Goal: Task Accomplishment & Management: Use online tool/utility

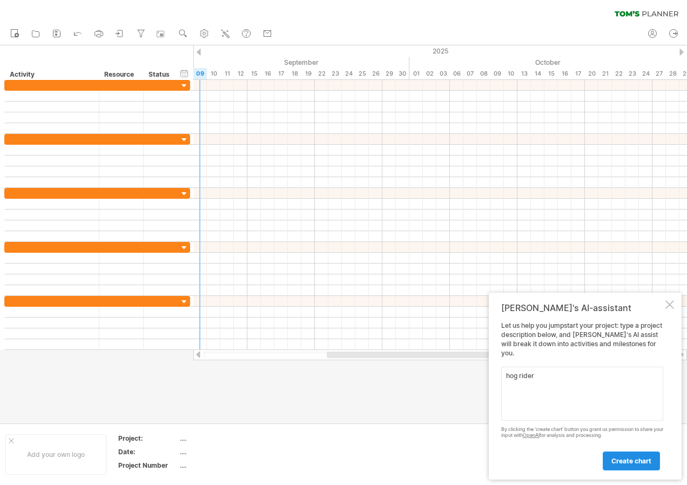
type textarea "hog rider"
click at [620, 455] on link "create chart" at bounding box center [631, 460] width 57 height 19
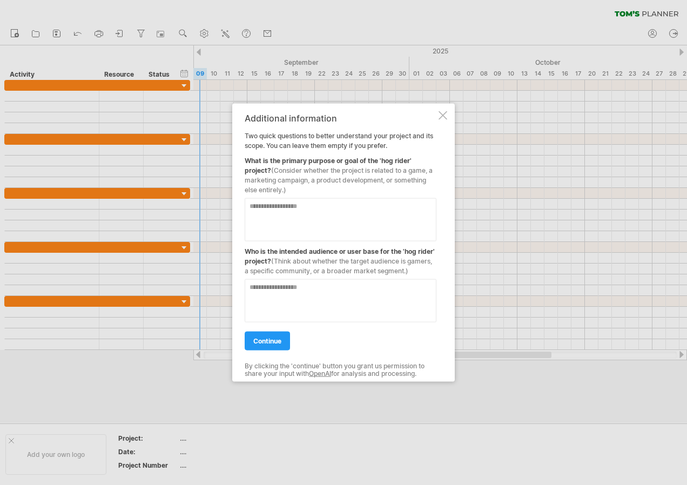
click at [447, 121] on div "Additional information Two quick questions to better understand your project an…" at bounding box center [343, 243] width 222 height 278
click at [447, 120] on div "Additional information Two quick questions to better understand your project an…" at bounding box center [343, 243] width 222 height 278
click at [444, 112] on div at bounding box center [442, 115] width 9 height 9
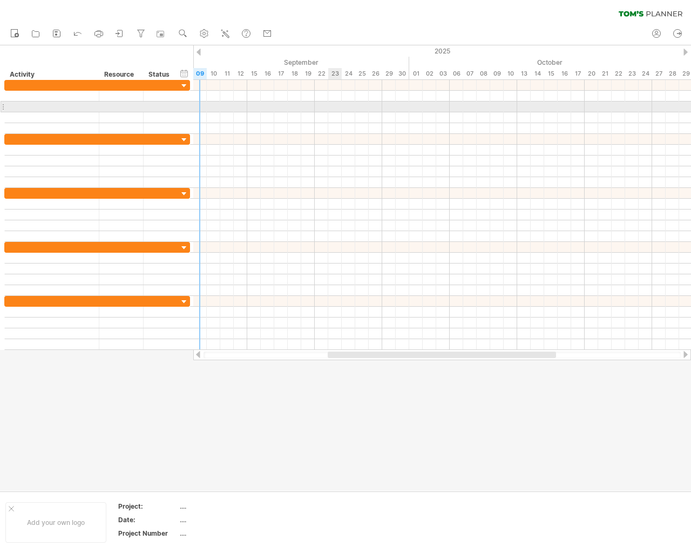
click at [190, 482] on div at bounding box center [345, 267] width 691 height 445
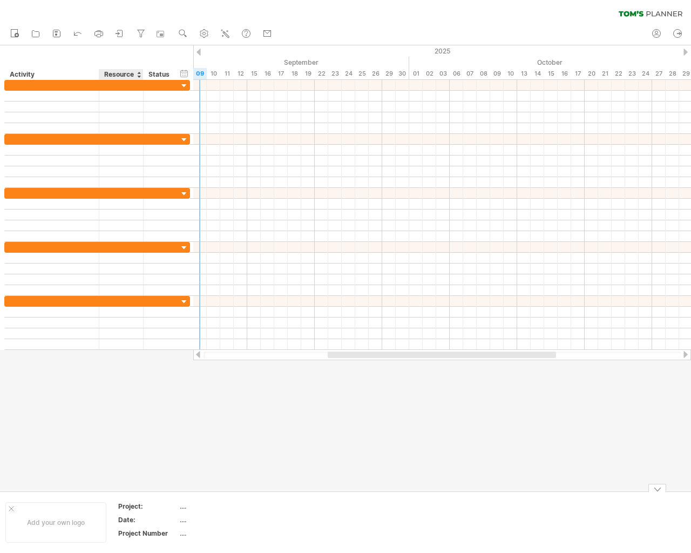
click at [133, 463] on div at bounding box center [345, 267] width 691 height 445
click at [205, 484] on div "...." at bounding box center [225, 519] width 91 height 9
click at [686, 0] on div "clear filter reapply filter" at bounding box center [345, 11] width 691 height 23
click at [234, 484] on div "Add your own logo Project: .... Date: .... Project Number ...." at bounding box center [345, 522] width 691 height 62
drag, startPoint x: 657, startPoint y: 550, endPoint x: 513, endPoint y: 373, distance: 227.6
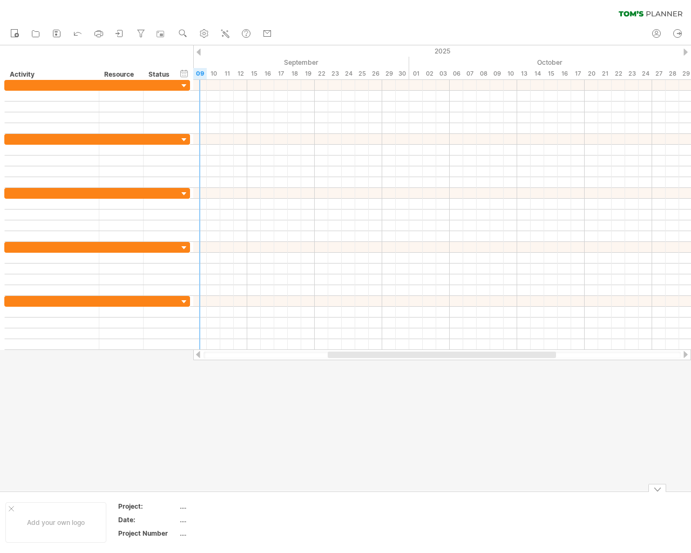
click at [657, 484] on div "Add your own logo Project: .... Date: .... Project Number ...." at bounding box center [345, 522] width 691 height 62
click at [476, 339] on div at bounding box center [442, 323] width 498 height 54
click at [182, 138] on div at bounding box center [184, 140] width 10 height 10
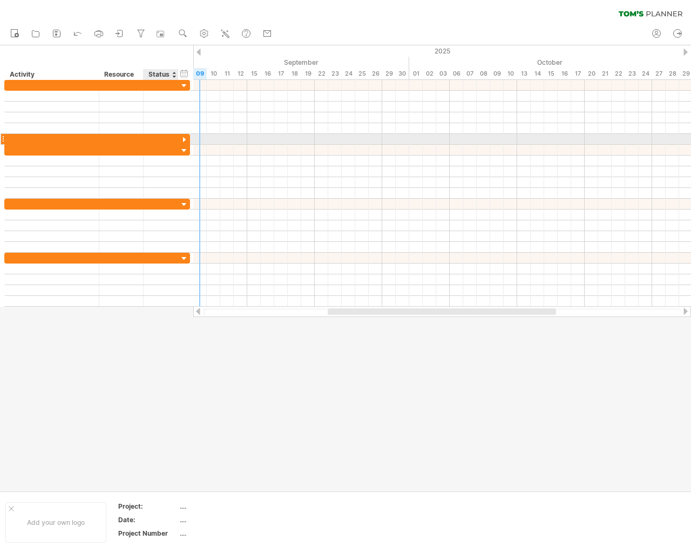
click at [182, 138] on div at bounding box center [184, 140] width 10 height 10
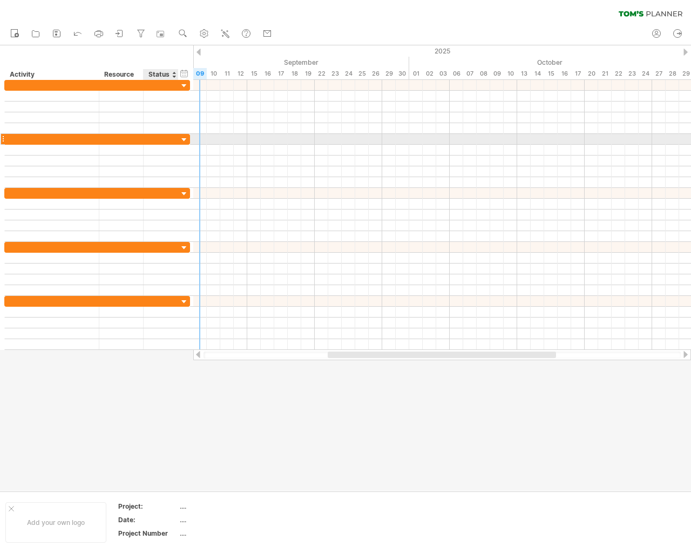
click at [182, 138] on div at bounding box center [184, 140] width 10 height 10
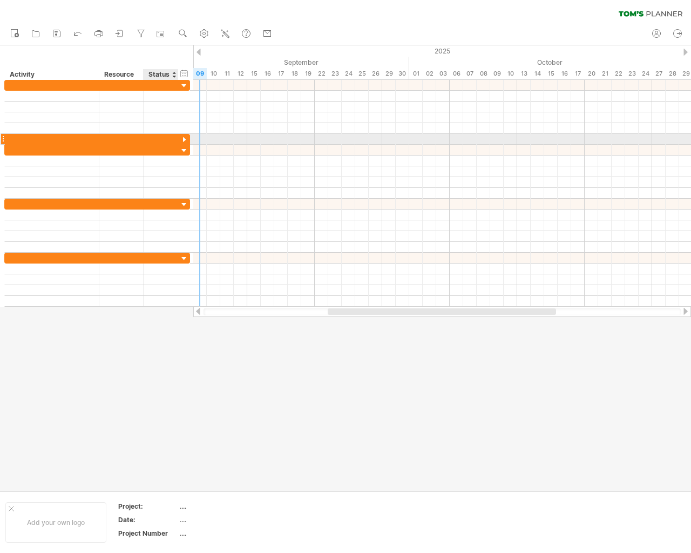
click at [182, 138] on div at bounding box center [184, 140] width 10 height 10
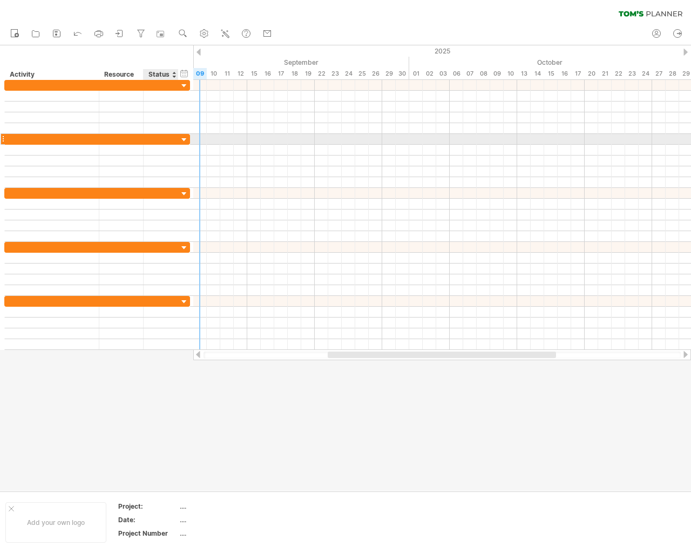
click at [182, 138] on div at bounding box center [184, 140] width 10 height 10
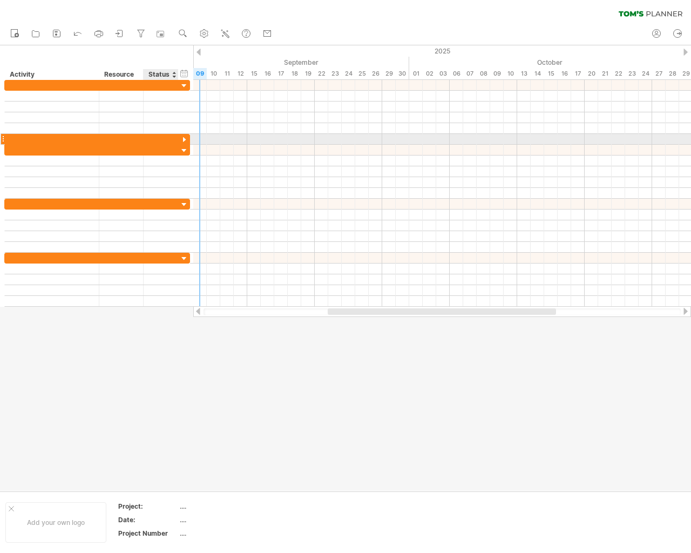
click at [182, 138] on div at bounding box center [184, 140] width 10 height 10
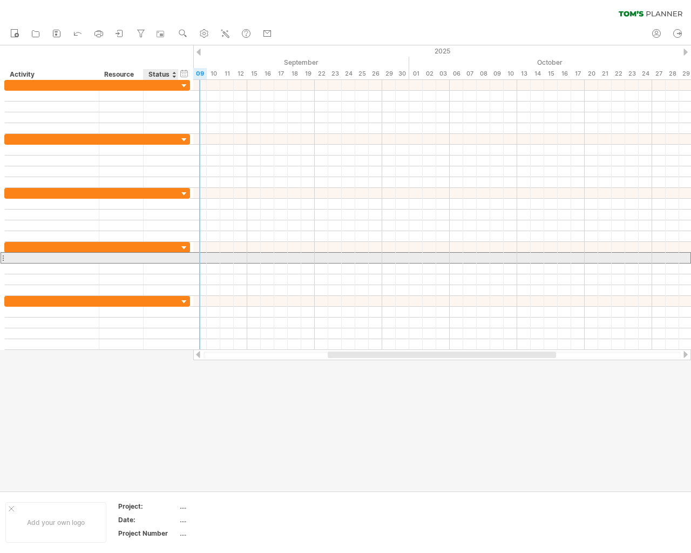
click at [173, 261] on div at bounding box center [161, 258] width 35 height 10
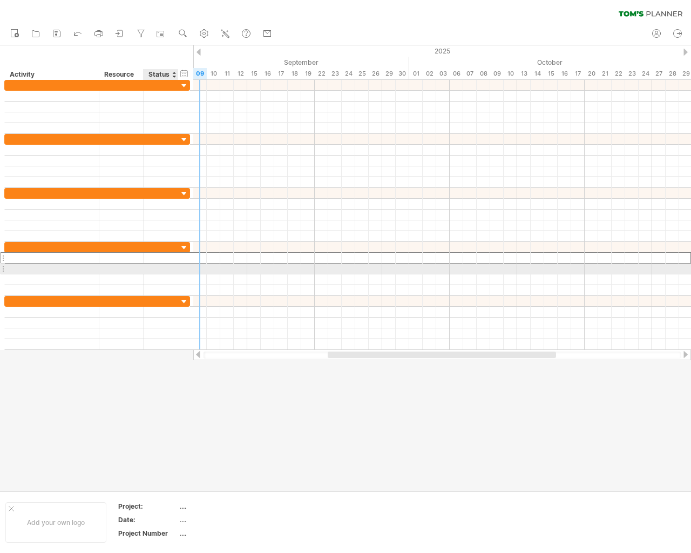
click at [164, 268] on div at bounding box center [161, 268] width 24 height 10
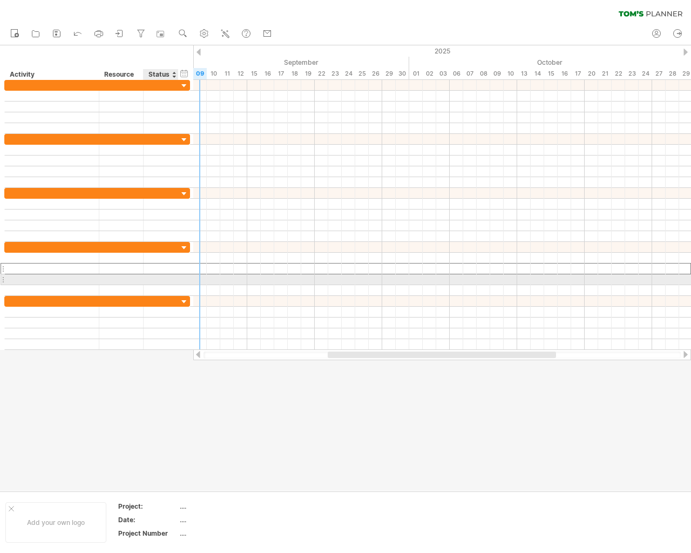
click at [163, 278] on div at bounding box center [161, 279] width 24 height 10
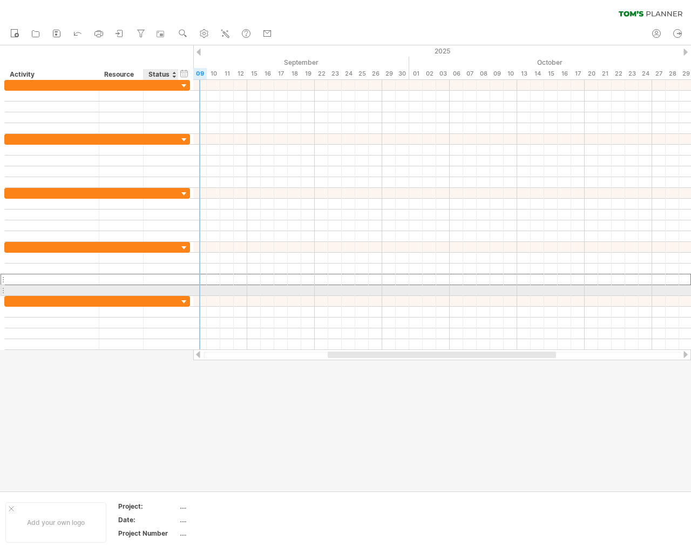
drag, startPoint x: 153, startPoint y: 278, endPoint x: 154, endPoint y: 287, distance: 9.3
click at [154, 287] on div at bounding box center [97, 269] width 186 height 54
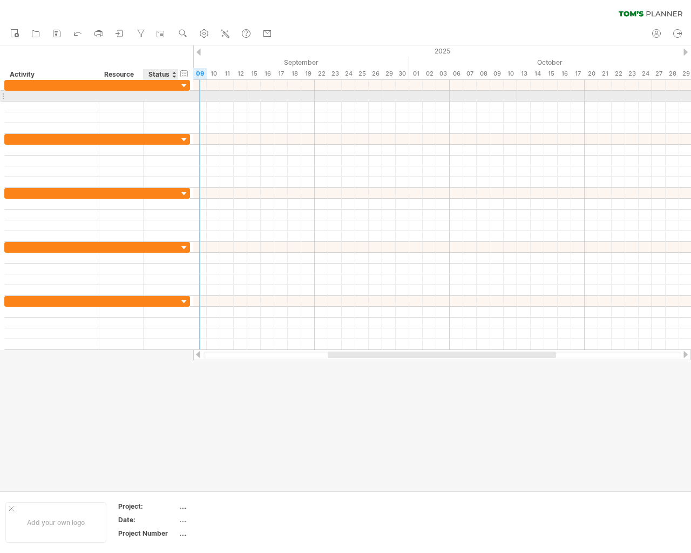
click at [162, 96] on div at bounding box center [161, 96] width 24 height 10
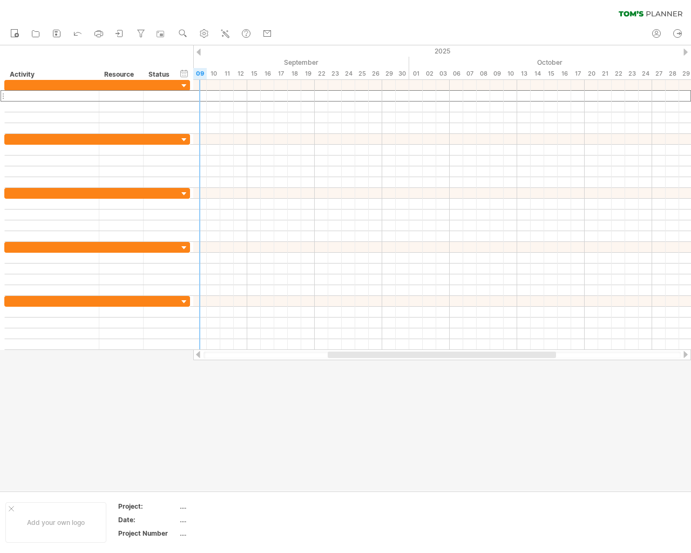
click at [231, 387] on div at bounding box center [345, 267] width 691 height 445
click at [13, 484] on div at bounding box center [11, 508] width 5 height 5
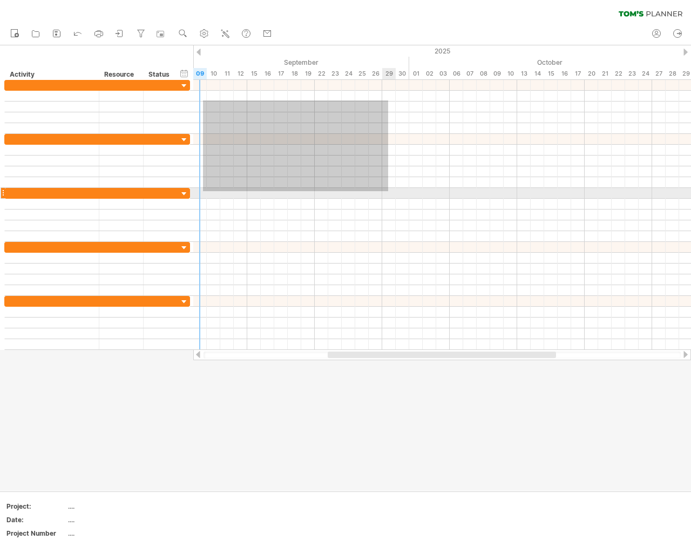
drag, startPoint x: 203, startPoint y: 100, endPoint x: 413, endPoint y: 210, distance: 236.4
click at [413, 210] on div at bounding box center [442, 215] width 498 height 270
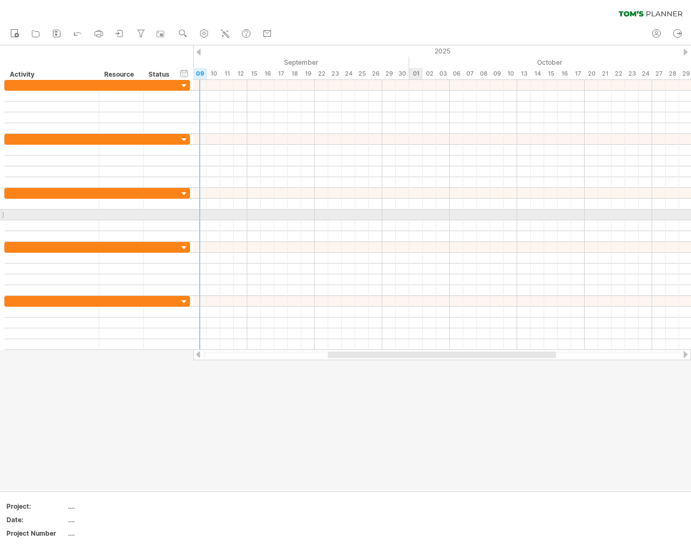
click at [413, 210] on div at bounding box center [442, 214] width 498 height 11
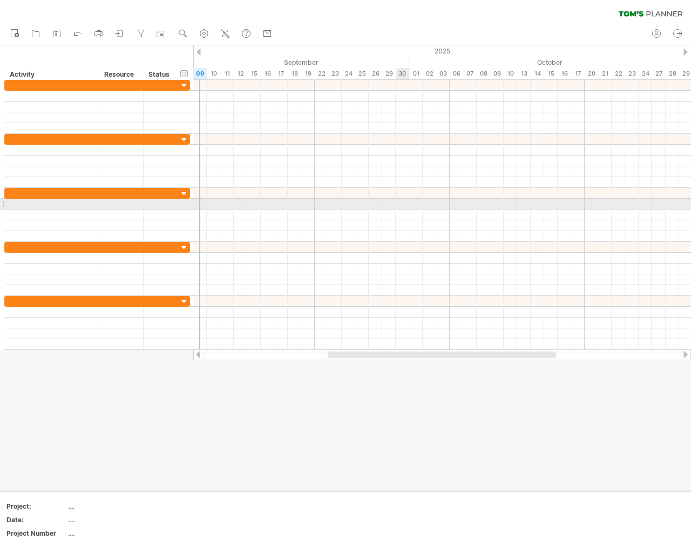
click at [393, 200] on div at bounding box center [442, 204] width 498 height 11
click at [397, 198] on div at bounding box center [442, 193] width 498 height 11
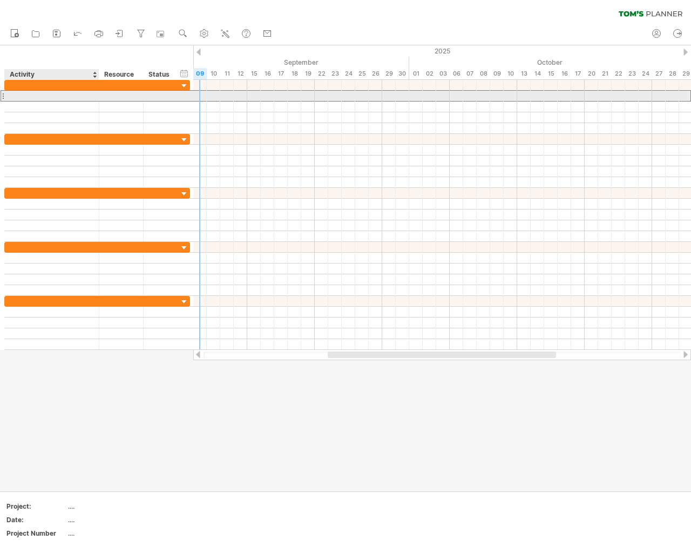
click at [94, 100] on div at bounding box center [52, 96] width 94 height 10
click at [79, 92] on div at bounding box center [51, 96] width 83 height 10
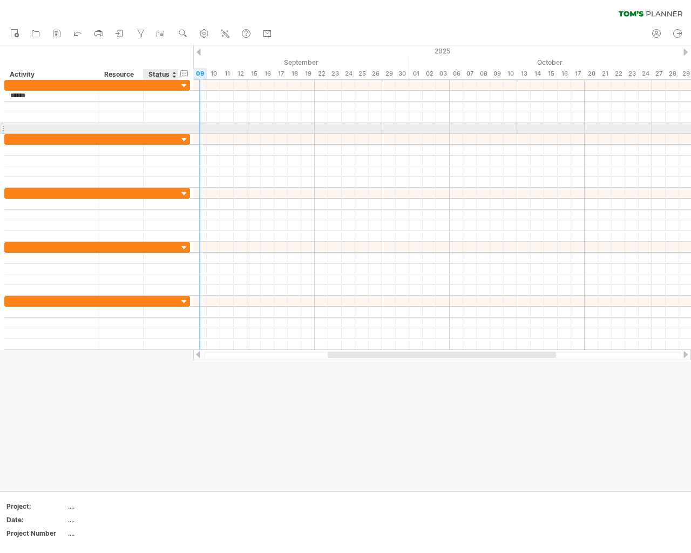
type input "*******"
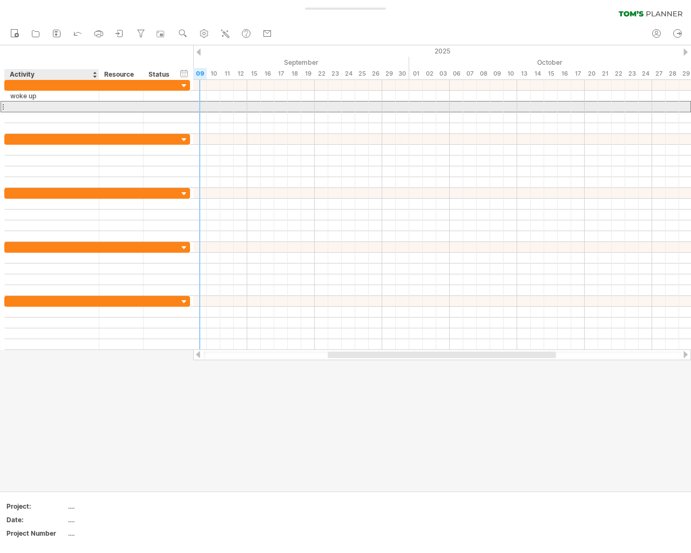
click at [72, 111] on div at bounding box center [51, 107] width 83 height 10
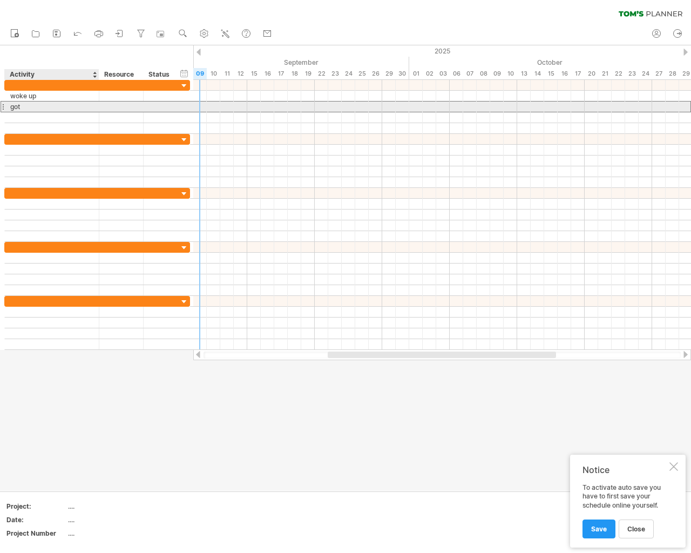
click at [72, 111] on div "got" at bounding box center [51, 107] width 83 height 10
type input "**********"
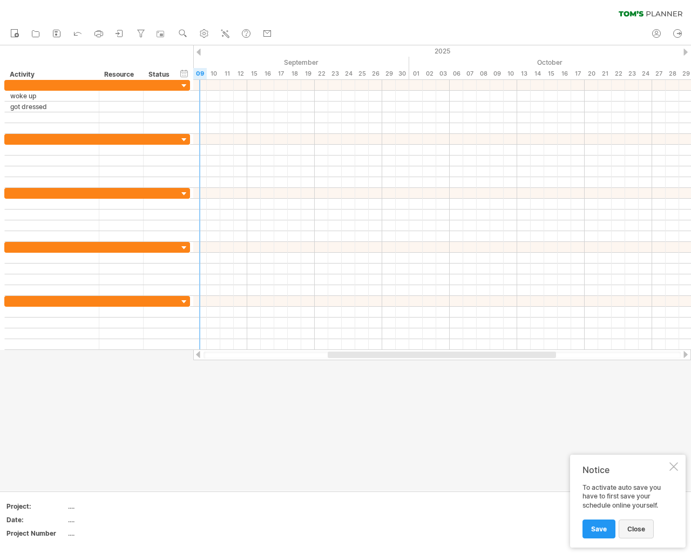
click at [632, 484] on link "close" at bounding box center [636, 528] width 35 height 19
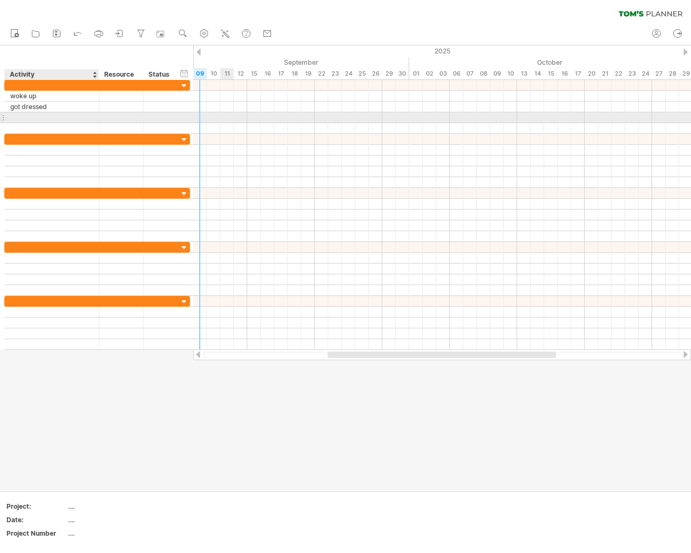
click at [34, 118] on div at bounding box center [51, 117] width 83 height 10
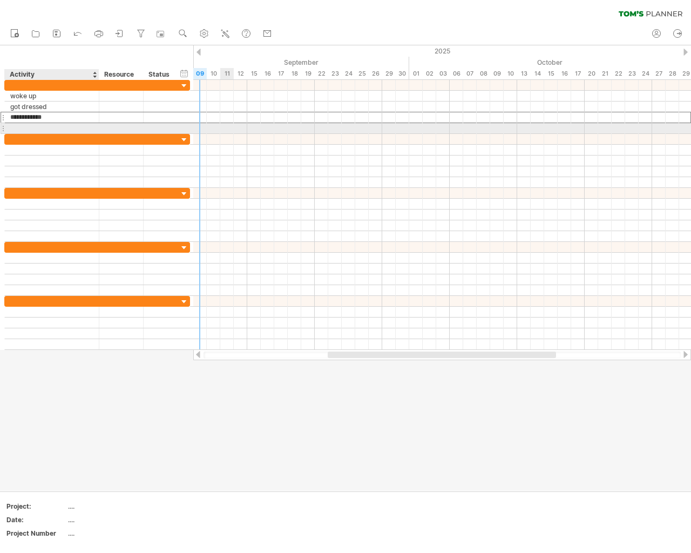
type input "**********"
click at [60, 125] on div at bounding box center [51, 128] width 83 height 10
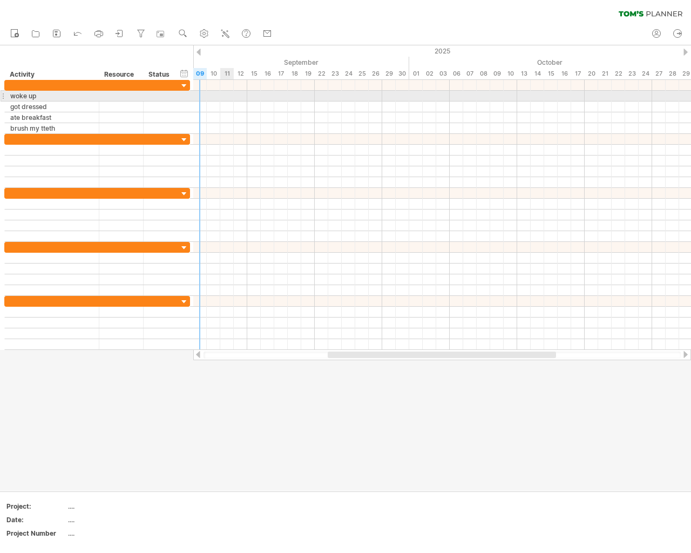
drag, startPoint x: 200, startPoint y: 97, endPoint x: 226, endPoint y: 97, distance: 25.9
click at [226, 97] on div at bounding box center [442, 96] width 498 height 11
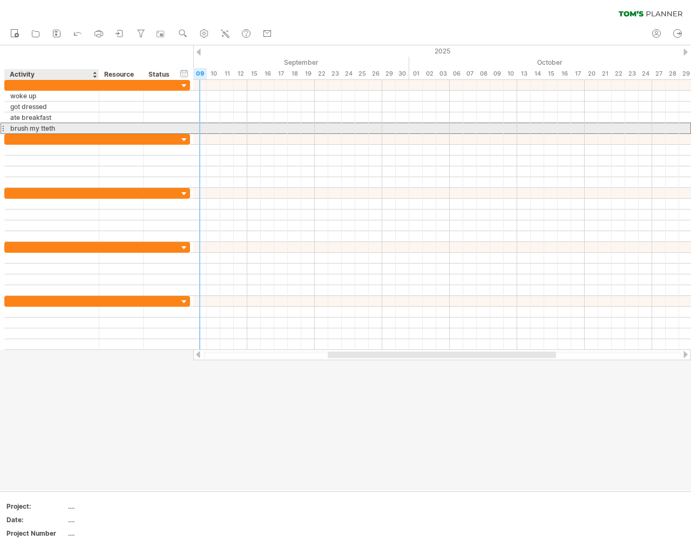
drag, startPoint x: 56, startPoint y: 127, endPoint x: 28, endPoint y: 127, distance: 28.6
click at [28, 127] on div "brush my tteth" at bounding box center [51, 128] width 83 height 10
click at [58, 126] on input "**********" at bounding box center [51, 128] width 83 height 10
type input "*"
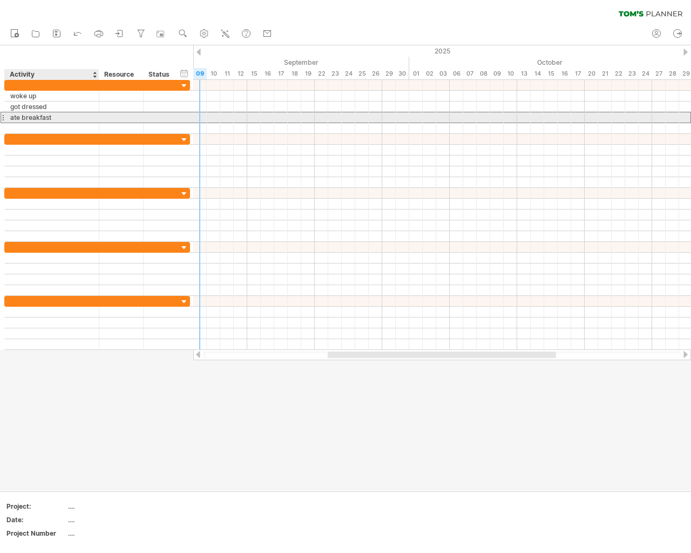
click at [53, 116] on div "ate breakfast" at bounding box center [51, 117] width 83 height 10
type input "*"
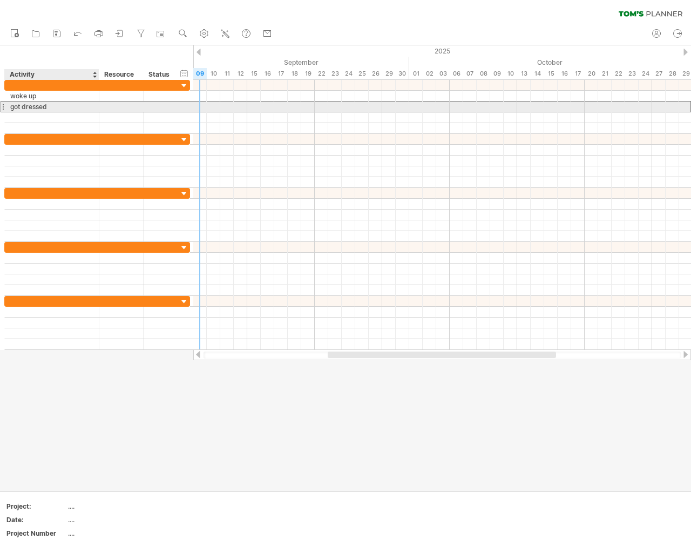
click at [55, 108] on div "got dressed" at bounding box center [51, 107] width 83 height 10
type input "*"
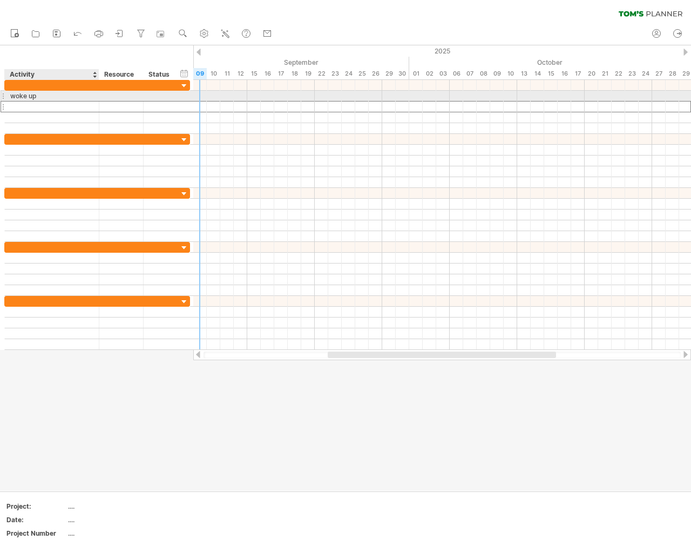
click at [50, 97] on div "woke up" at bounding box center [51, 96] width 83 height 10
type input "*"
click at [224, 97] on div at bounding box center [442, 95] width 498 height 11
click at [224, 97] on div at bounding box center [442, 96] width 498 height 11
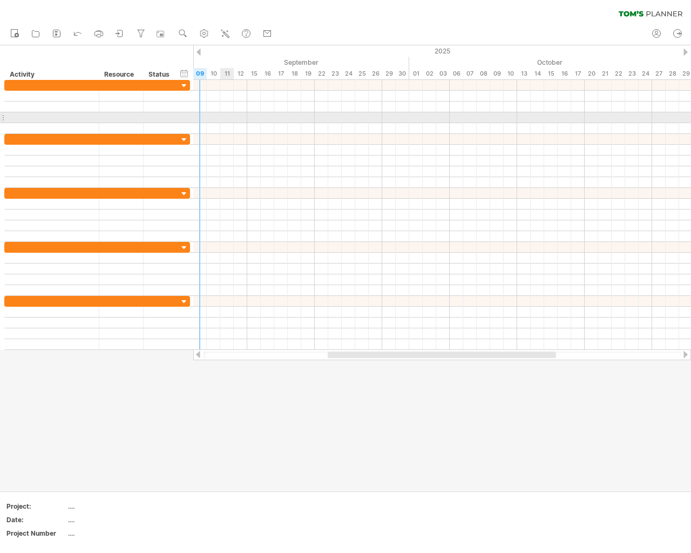
click at [222, 112] on div at bounding box center [442, 117] width 498 height 11
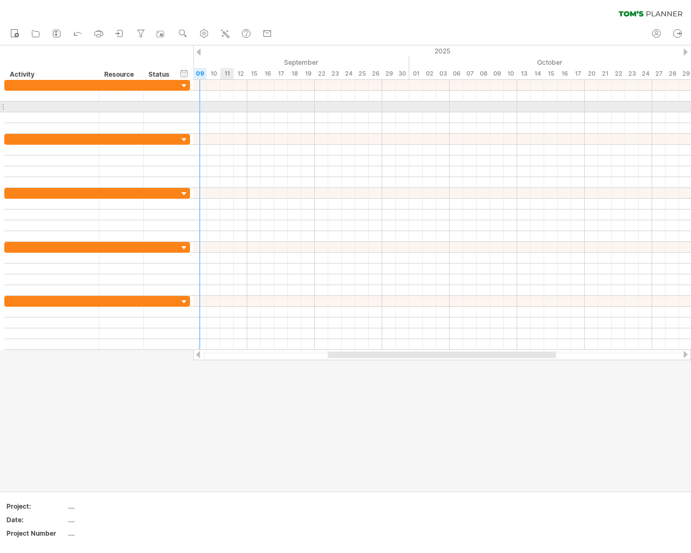
click at [222, 109] on div at bounding box center [442, 107] width 498 height 11
click at [222, 104] on div at bounding box center [442, 107] width 498 height 11
drag, startPoint x: 222, startPoint y: 103, endPoint x: 229, endPoint y: 94, distance: 11.1
click at [222, 103] on div at bounding box center [442, 107] width 498 height 11
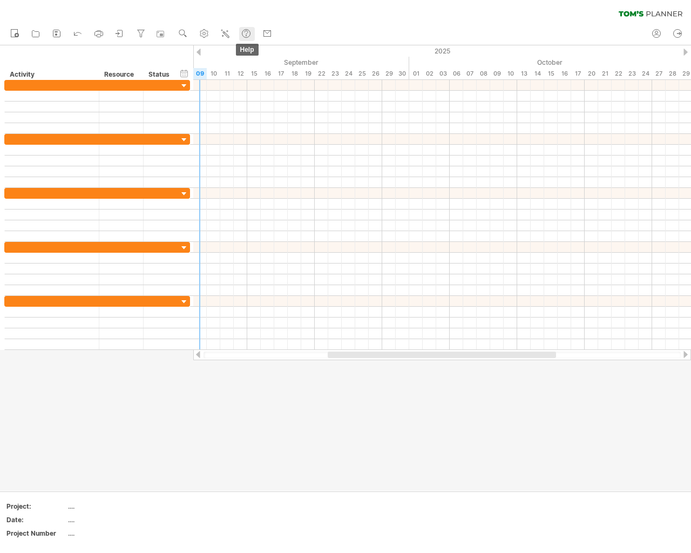
click at [255, 37] on link "help" at bounding box center [247, 34] width 16 height 14
click at [254, 410] on div at bounding box center [345, 267] width 691 height 445
drag, startPoint x: 254, startPoint y: 408, endPoint x: 79, endPoint y: 157, distance: 305.9
click at [255, 389] on div at bounding box center [345, 267] width 691 height 445
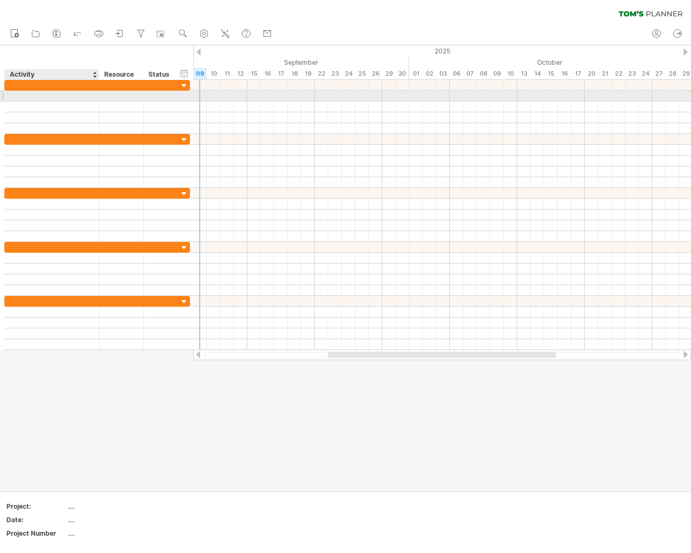
click at [28, 98] on div at bounding box center [51, 96] width 83 height 10
type input "*******"
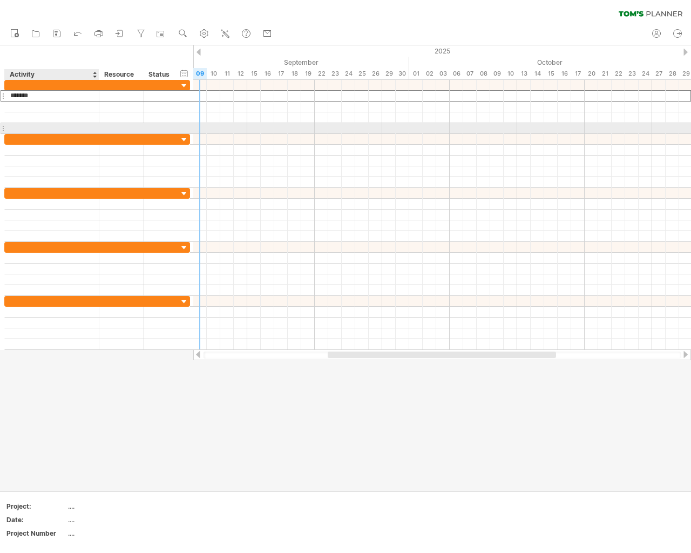
click at [91, 131] on div at bounding box center [51, 128] width 83 height 10
click at [29, 127] on div at bounding box center [51, 128] width 83 height 10
click at [56, 135] on div "******* Woke up" at bounding box center [97, 215] width 186 height 270
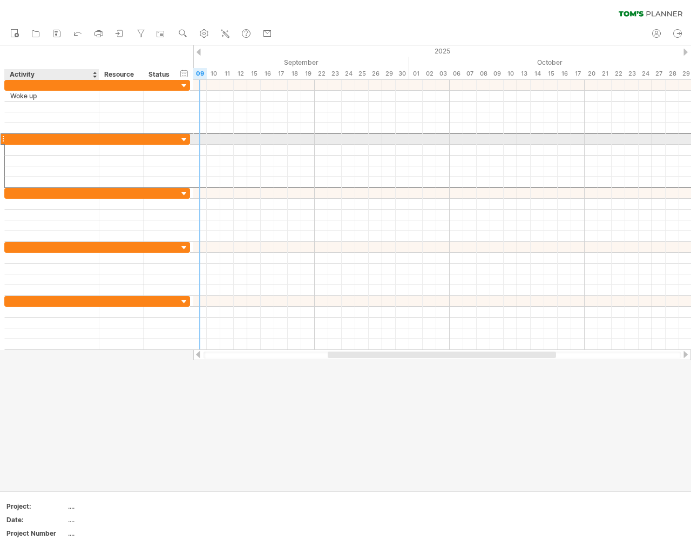
drag, startPoint x: 91, startPoint y: 137, endPoint x: 76, endPoint y: 139, distance: 15.8
click at [82, 141] on input "text" at bounding box center [51, 139] width 83 height 10
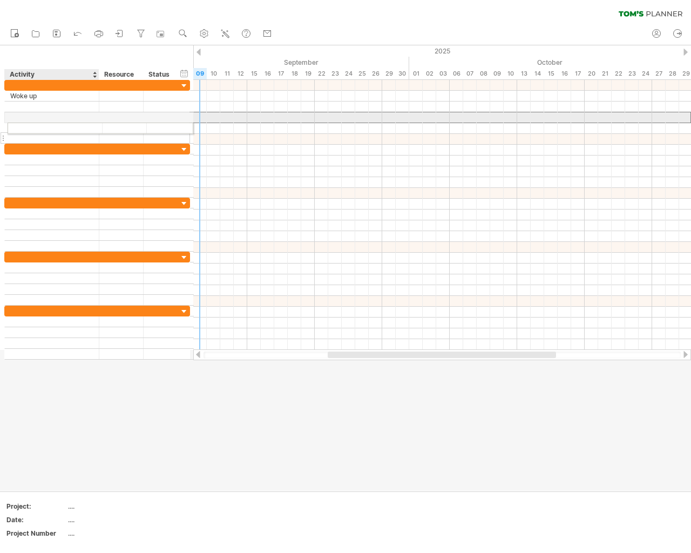
drag, startPoint x: 36, startPoint y: 119, endPoint x: 35, endPoint y: 126, distance: 7.1
click at [35, 126] on div "******* Woke up" at bounding box center [97, 112] width 186 height 64
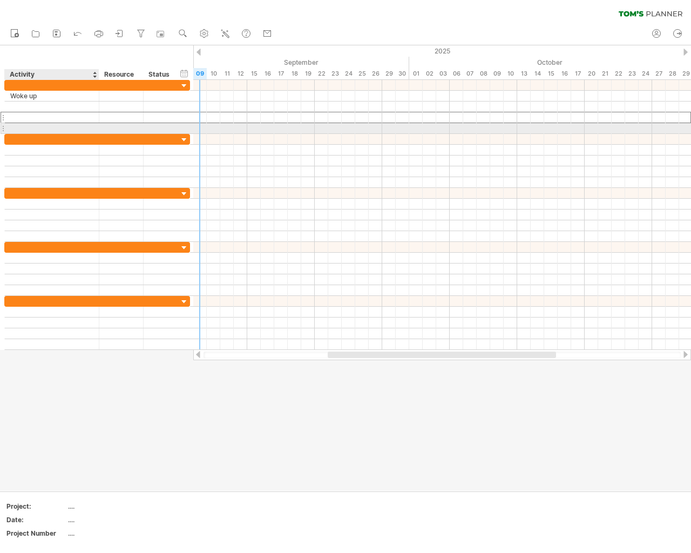
click at [35, 126] on input "text" at bounding box center [51, 128] width 83 height 10
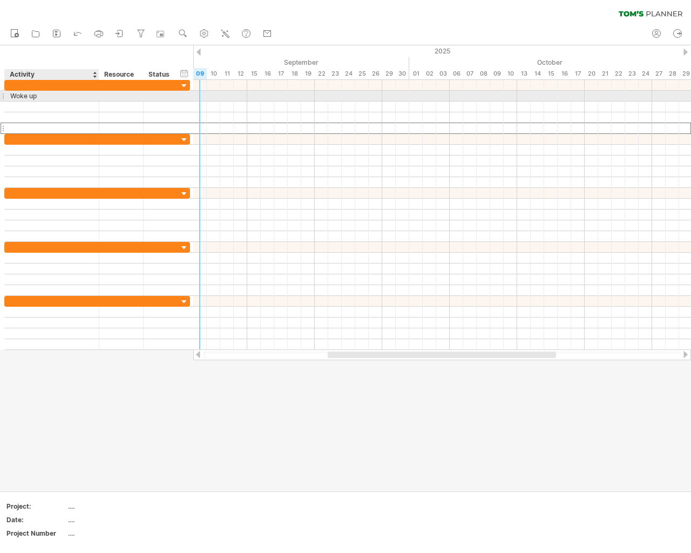
click at [62, 96] on div "Woke up" at bounding box center [51, 96] width 83 height 10
click at [109, 96] on div at bounding box center [121, 96] width 33 height 10
click at [174, 99] on div at bounding box center [161, 96] width 35 height 10
click at [139, 92] on div at bounding box center [140, 96] width 5 height 11
click at [15, 96] on div "Woke up" at bounding box center [51, 96] width 83 height 10
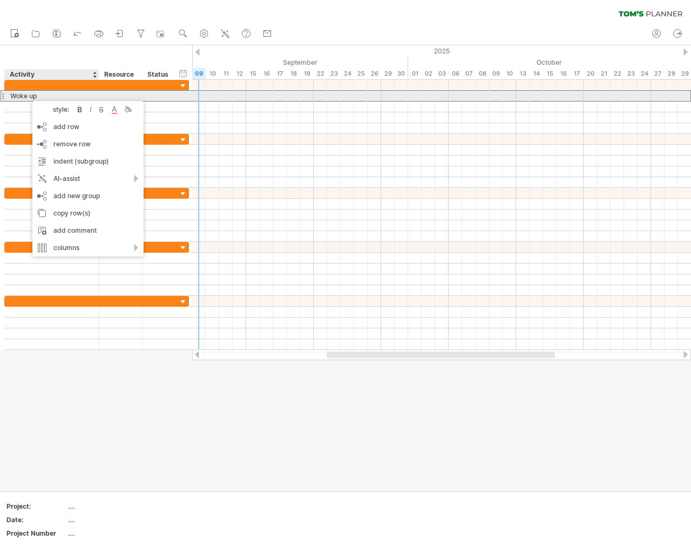
click at [27, 96] on div "Woke up" at bounding box center [51, 96] width 83 height 10
click at [127, 92] on div at bounding box center [121, 96] width 32 height 10
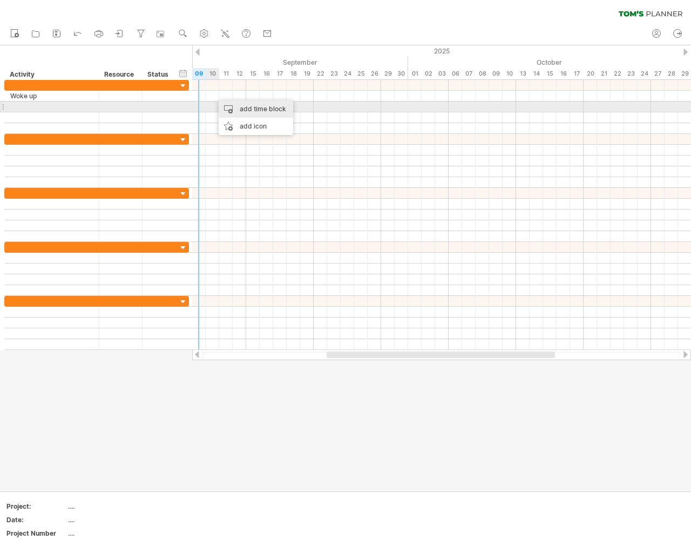
click at [225, 104] on div "add time block" at bounding box center [256, 108] width 75 height 17
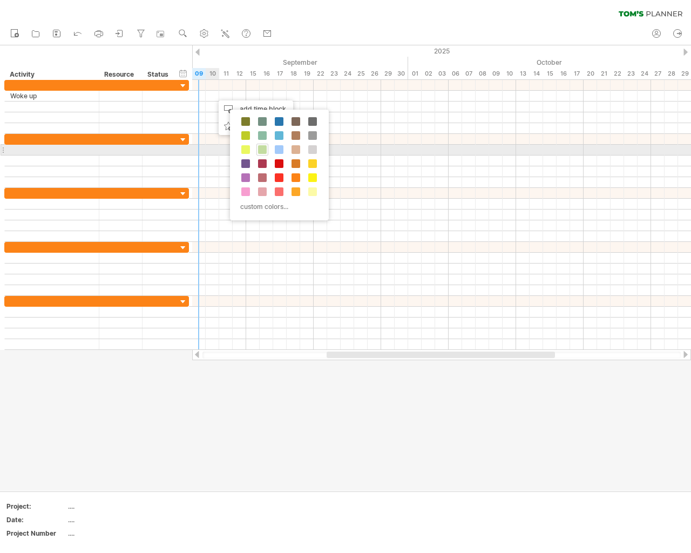
click at [264, 147] on span at bounding box center [262, 149] width 9 height 9
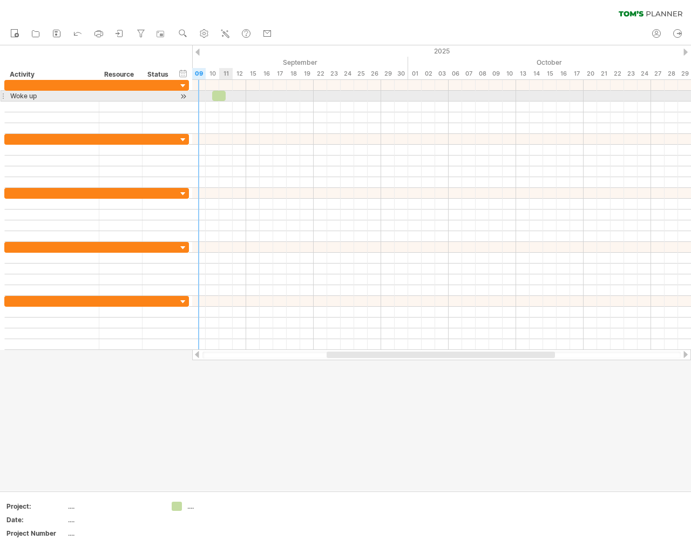
click at [220, 96] on div at bounding box center [218, 96] width 13 height 10
drag, startPoint x: 224, startPoint y: 95, endPoint x: 259, endPoint y: 96, distance: 35.1
click at [264, 96] on span at bounding box center [266, 96] width 4 height 10
click at [242, 97] on div at bounding box center [236, 96] width 48 height 10
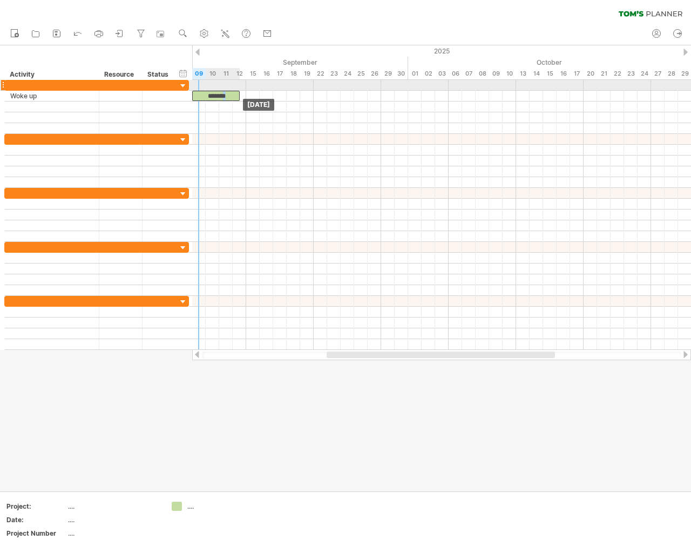
drag, startPoint x: 246, startPoint y: 91, endPoint x: 226, endPoint y: 90, distance: 20.0
click at [226, 90] on div "******* [DATE] [DATE]" at bounding box center [441, 215] width 499 height 270
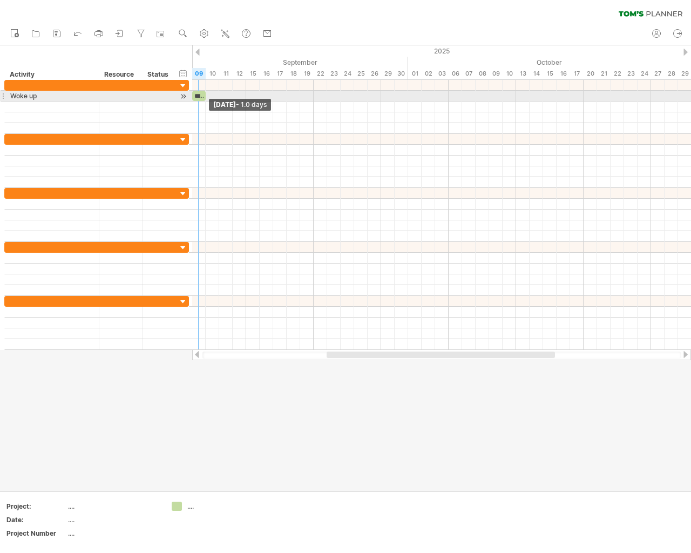
drag, startPoint x: 239, startPoint y: 96, endPoint x: 202, endPoint y: 96, distance: 37.3
click at [202, 96] on div "*******" at bounding box center [198, 96] width 13 height 10
click at [111, 96] on div at bounding box center [121, 96] width 32 height 10
click at [124, 97] on input "text" at bounding box center [121, 96] width 32 height 10
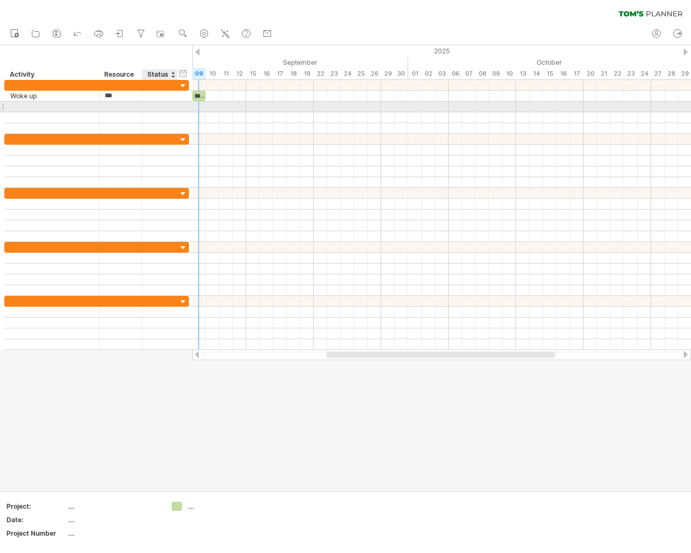
type input "****"
click at [64, 105] on div at bounding box center [51, 107] width 83 height 10
type input "**********"
click at [129, 107] on div at bounding box center [121, 107] width 32 height 10
type input "****"
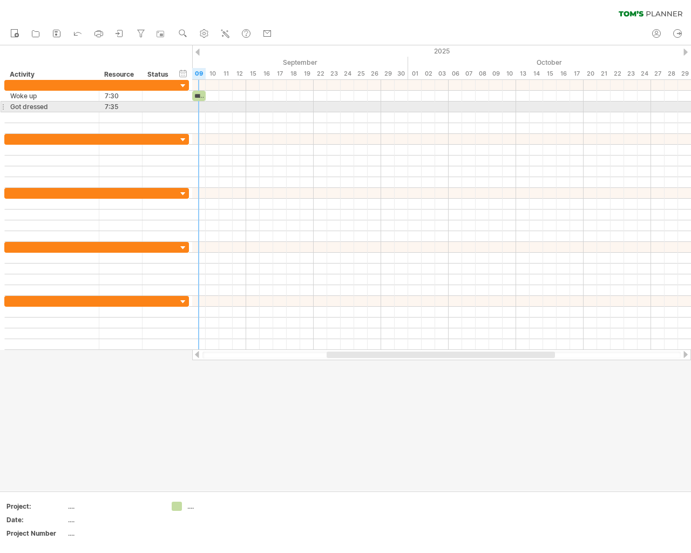
click at [194, 108] on div at bounding box center [441, 107] width 499 height 11
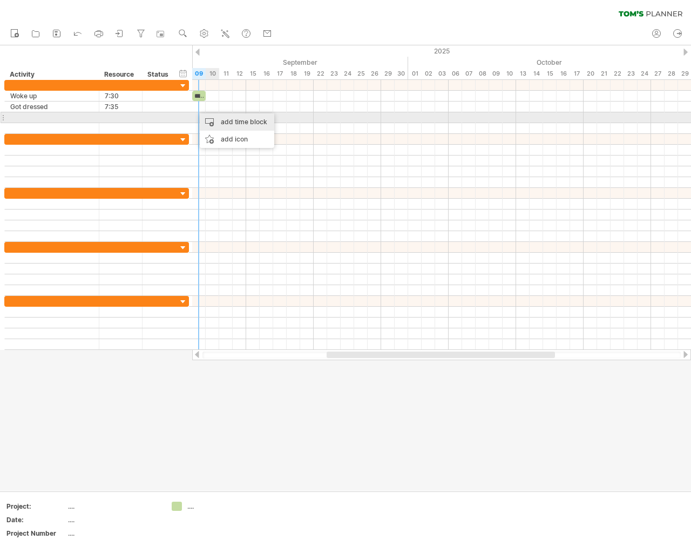
click at [222, 118] on div "add time block" at bounding box center [237, 121] width 75 height 17
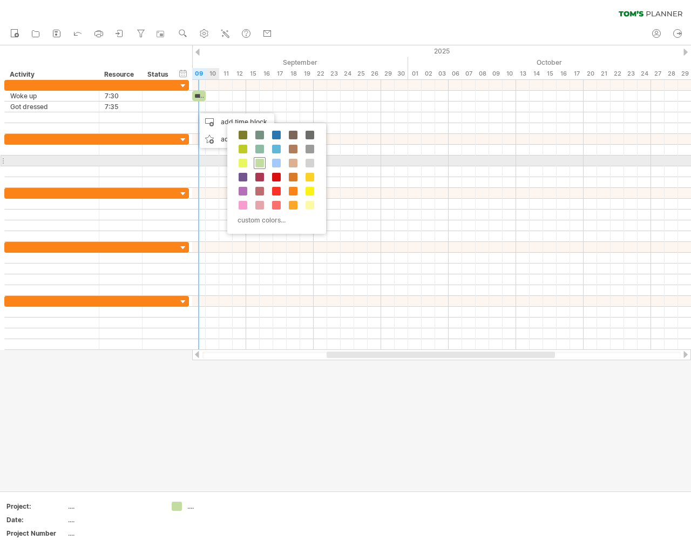
click at [261, 157] on div at bounding box center [260, 163] width 12 height 12
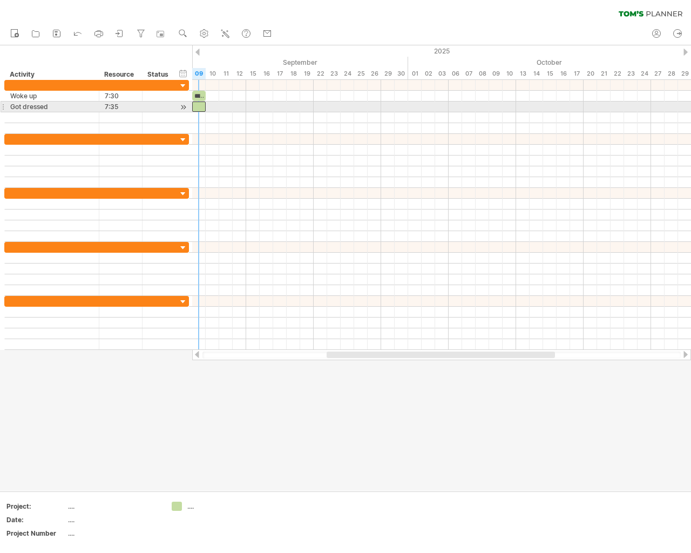
click at [198, 106] on div at bounding box center [198, 107] width 13 height 10
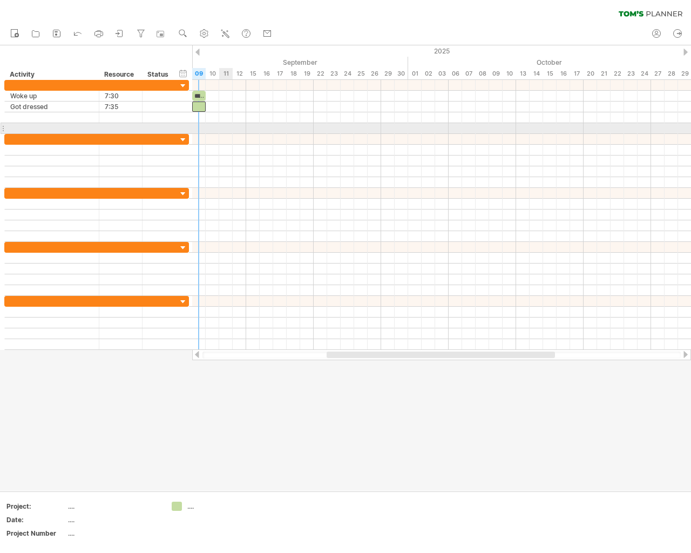
click at [228, 133] on div at bounding box center [441, 128] width 499 height 11
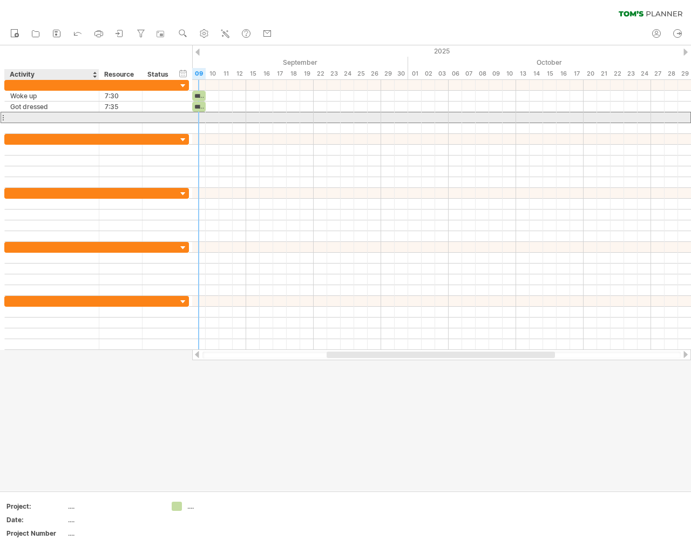
click at [42, 115] on div at bounding box center [51, 117] width 83 height 10
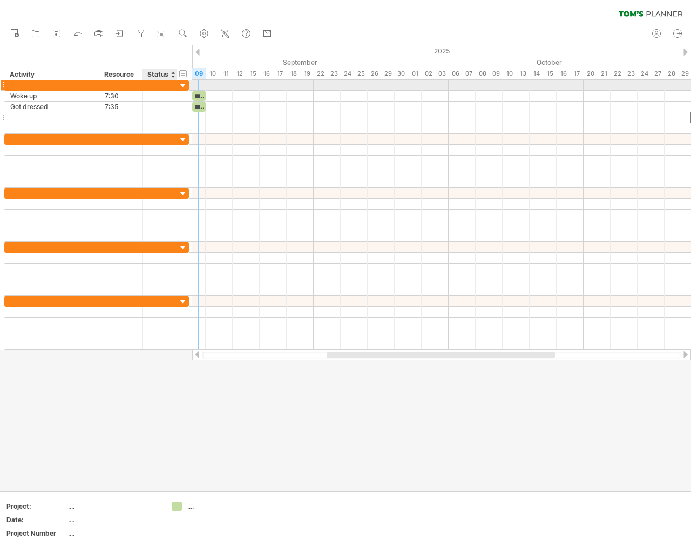
click at [183, 87] on div at bounding box center [183, 86] width 10 height 10
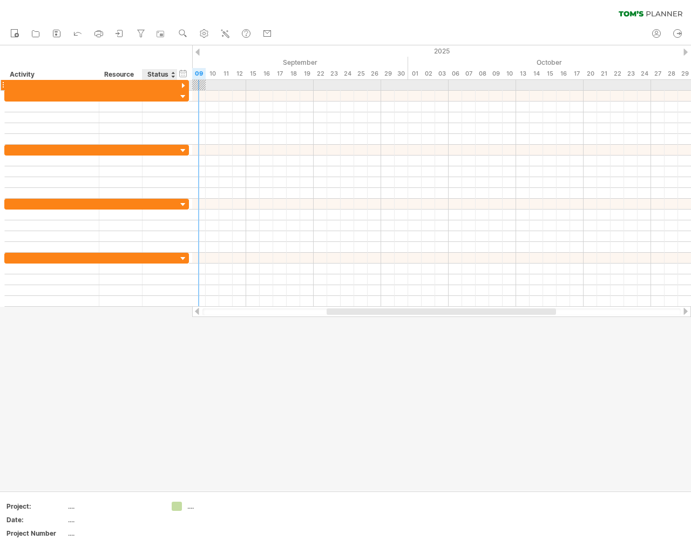
click at [183, 87] on div at bounding box center [183, 86] width 10 height 10
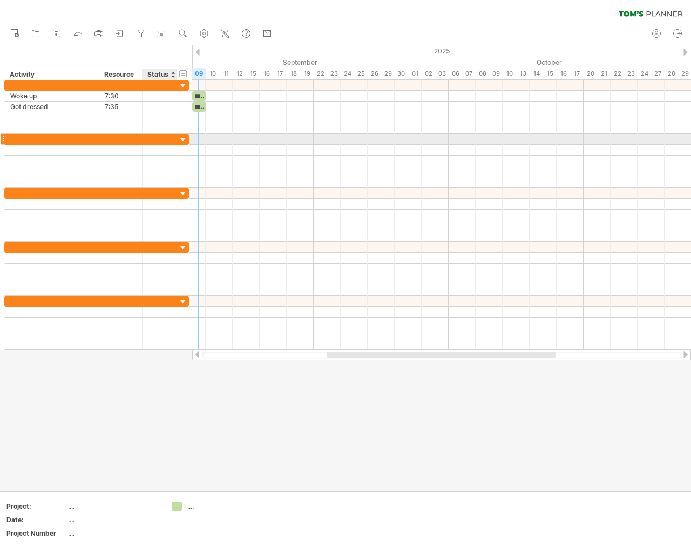
click at [177, 139] on div at bounding box center [175, 139] width 5 height 11
click at [179, 139] on div at bounding box center [183, 140] width 10 height 10
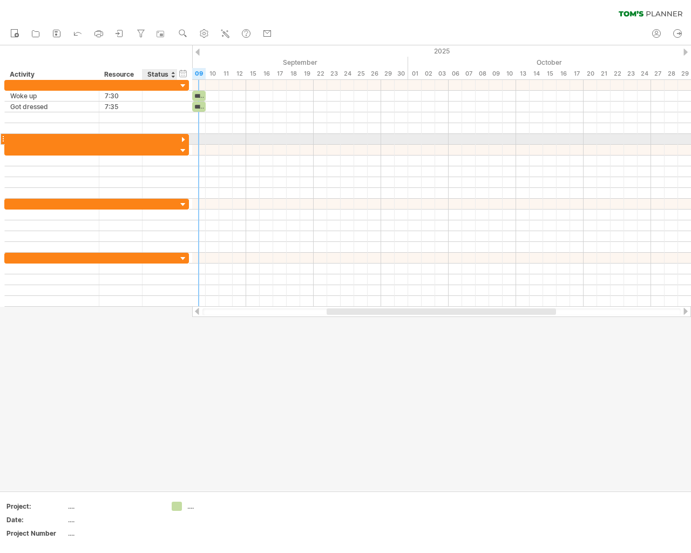
click at [178, 139] on div at bounding box center [96, 139] width 185 height 11
click at [181, 139] on div at bounding box center [183, 140] width 10 height 10
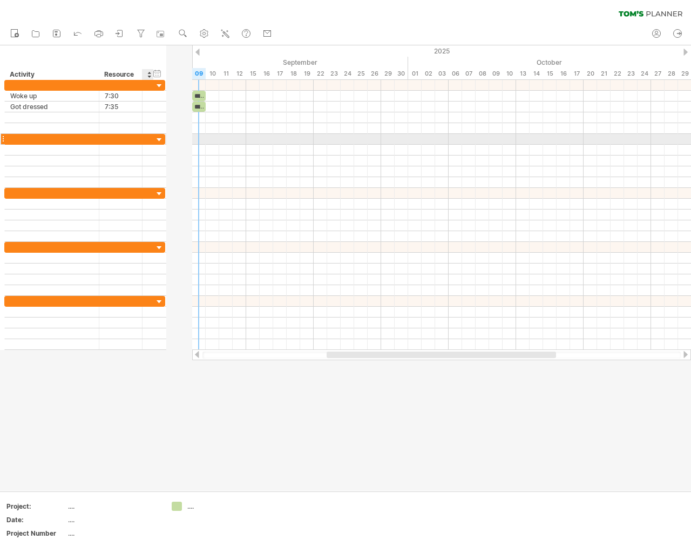
drag, startPoint x: 175, startPoint y: 134, endPoint x: 109, endPoint y: 138, distance: 66.5
click at [109, 138] on div at bounding box center [84, 139] width 161 height 11
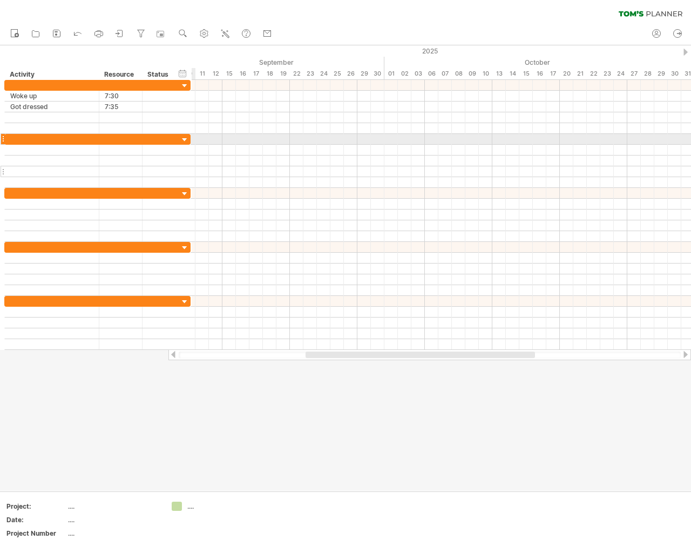
drag, startPoint x: 165, startPoint y: 137, endPoint x: 190, endPoint y: 166, distance: 39.1
click at [190, 166] on div at bounding box center [97, 161] width 186 height 54
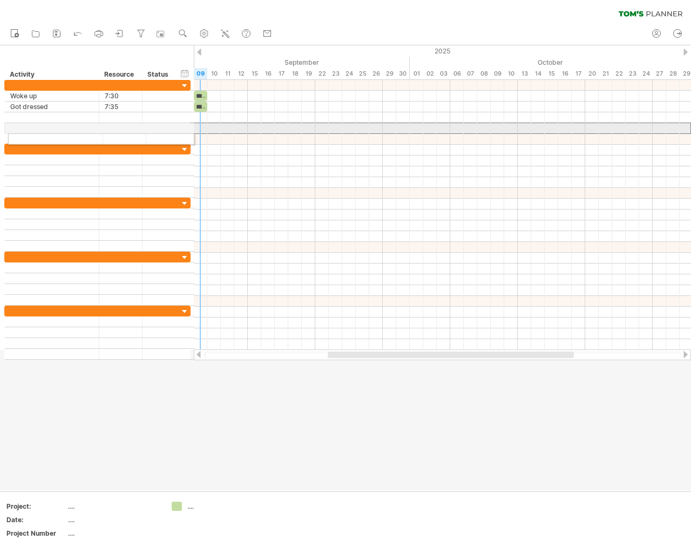
drag, startPoint x: 3, startPoint y: 131, endPoint x: 4, endPoint y: 137, distance: 6.5
click at [4, 137] on div "**********" at bounding box center [95, 220] width 191 height 280
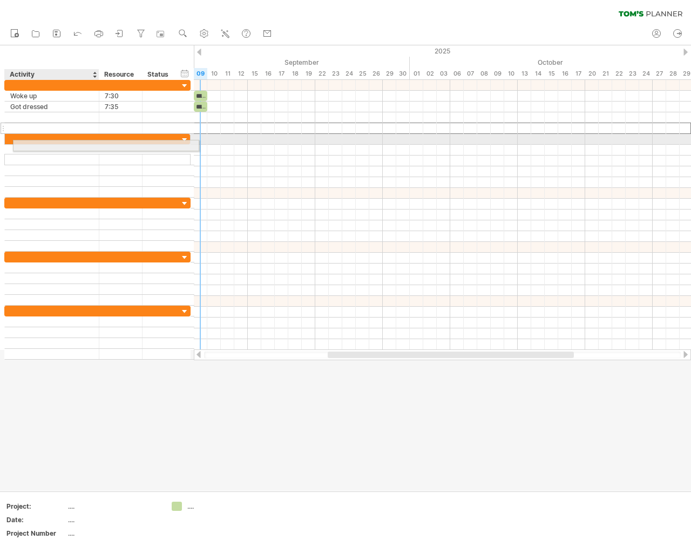
drag, startPoint x: 4, startPoint y: 127, endPoint x: 9, endPoint y: 144, distance: 17.1
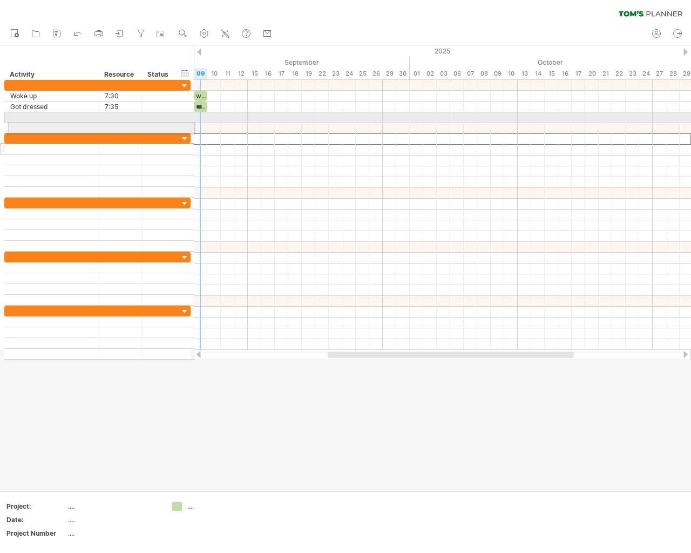
drag, startPoint x: 2, startPoint y: 140, endPoint x: 3, endPoint y: 125, distance: 15.7
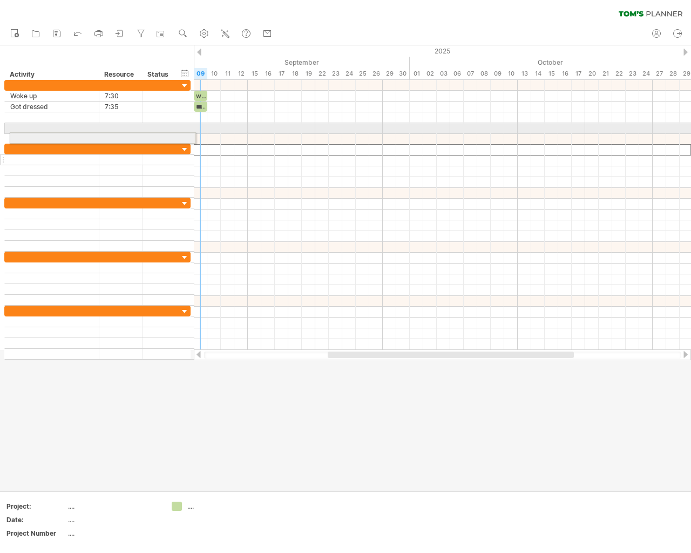
drag, startPoint x: 4, startPoint y: 153, endPoint x: 7, endPoint y: 137, distance: 17.0
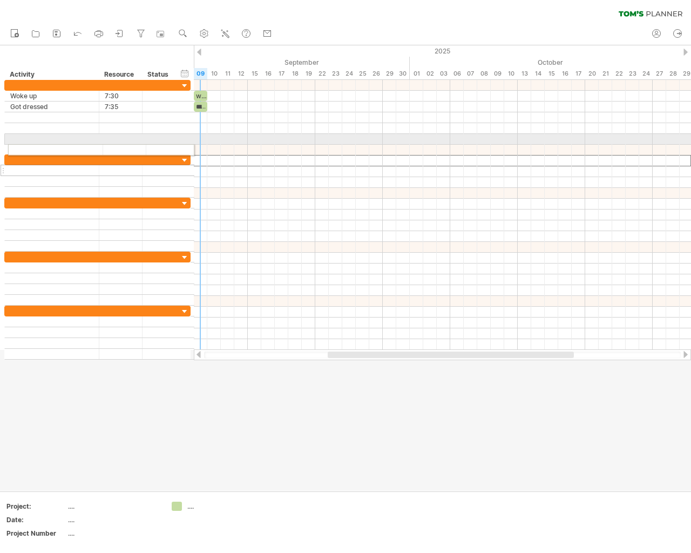
drag, startPoint x: 1, startPoint y: 160, endPoint x: 2, endPoint y: 146, distance: 13.6
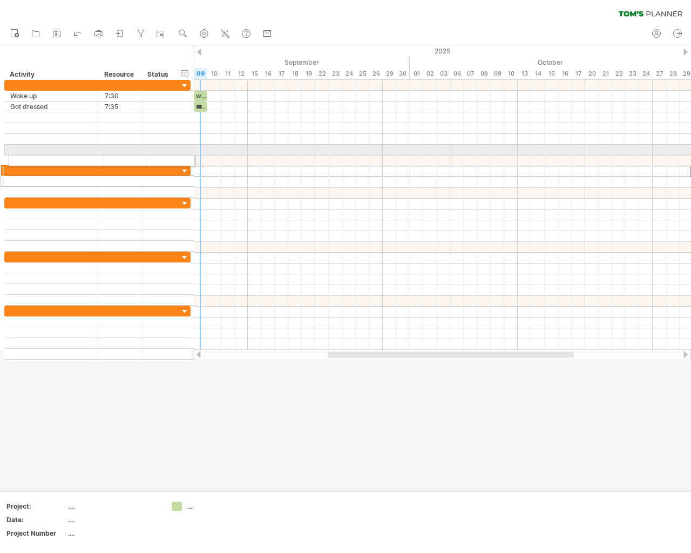
drag, startPoint x: 2, startPoint y: 171, endPoint x: 4, endPoint y: 159, distance: 12.5
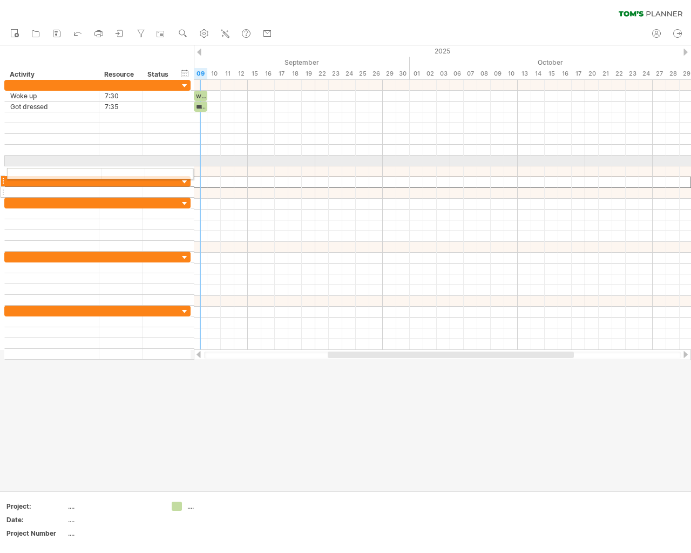
drag, startPoint x: 6, startPoint y: 183, endPoint x: 6, endPoint y: 172, distance: 10.8
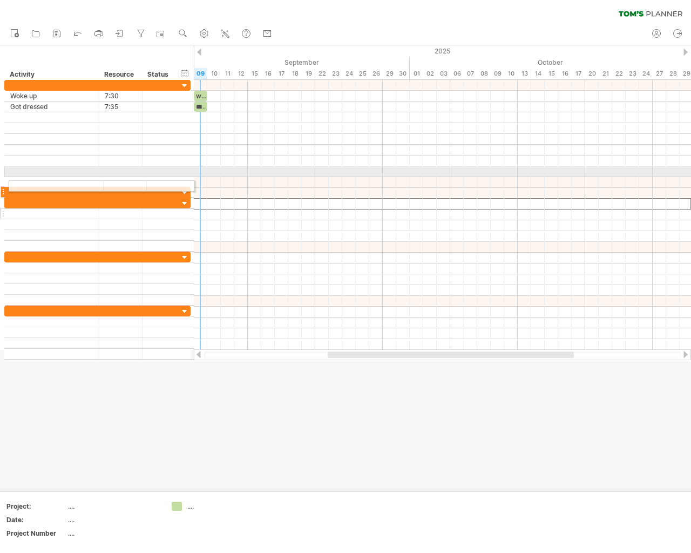
drag, startPoint x: 5, startPoint y: 202, endPoint x: 6, endPoint y: 184, distance: 18.4
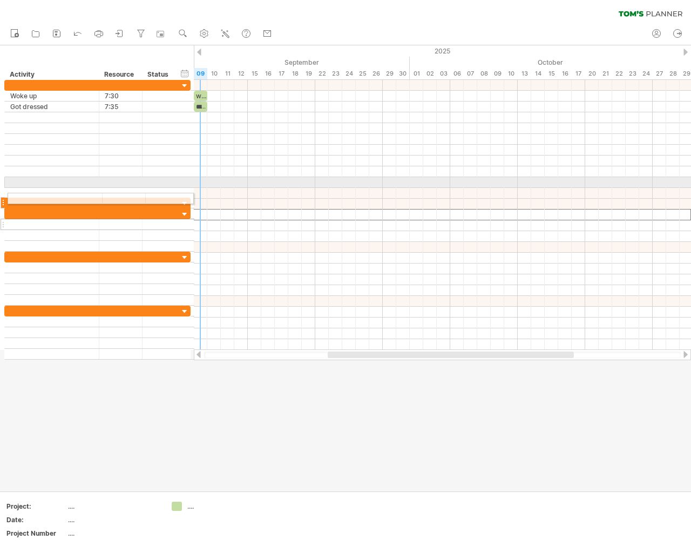
drag, startPoint x: 4, startPoint y: 213, endPoint x: 4, endPoint y: 197, distance: 16.7
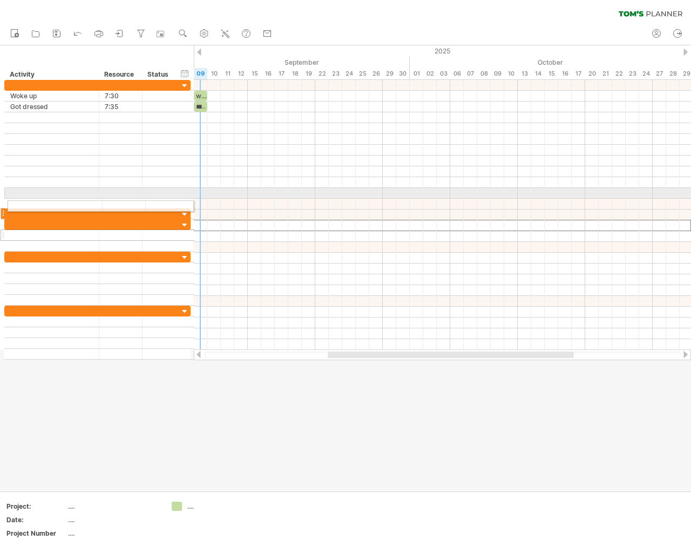
drag, startPoint x: 4, startPoint y: 224, endPoint x: 4, endPoint y: 204, distance: 20.0
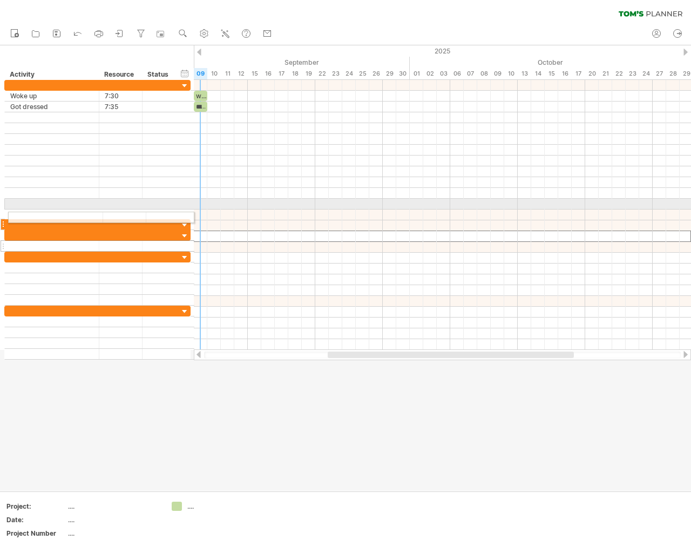
drag, startPoint x: 4, startPoint y: 233, endPoint x: 5, endPoint y: 215, distance: 17.8
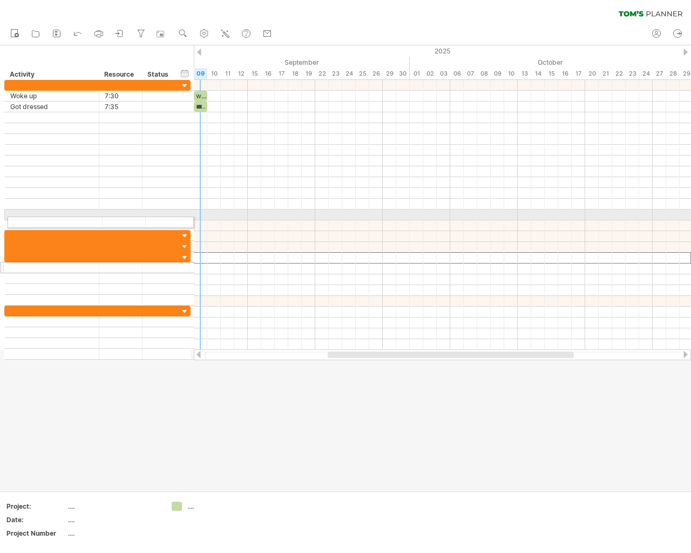
drag, startPoint x: 4, startPoint y: 256, endPoint x: 4, endPoint y: 219, distance: 37.8
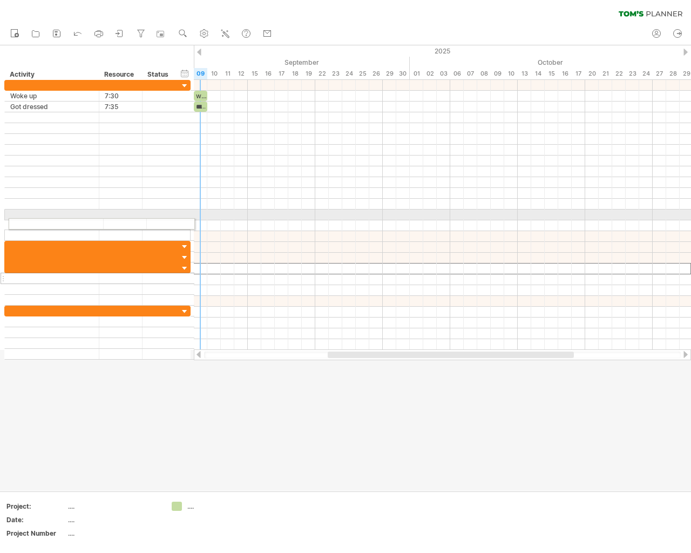
drag, startPoint x: 4, startPoint y: 269, endPoint x: 5, endPoint y: 217, distance: 52.4
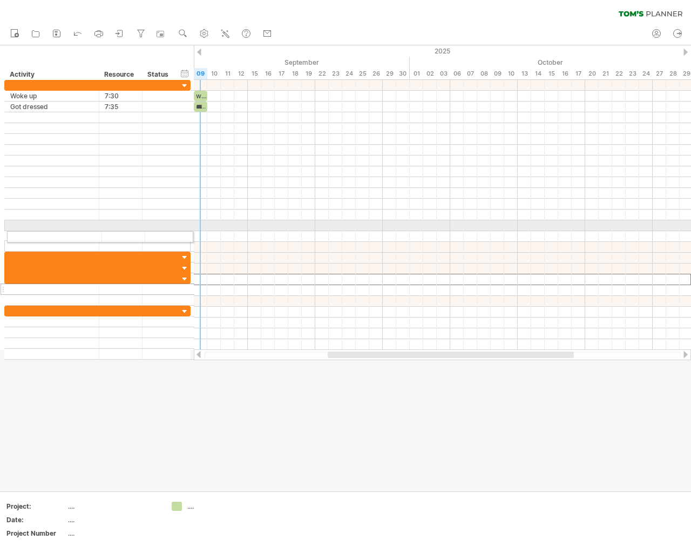
drag, startPoint x: 3, startPoint y: 276, endPoint x: 1, endPoint y: 222, distance: 54.0
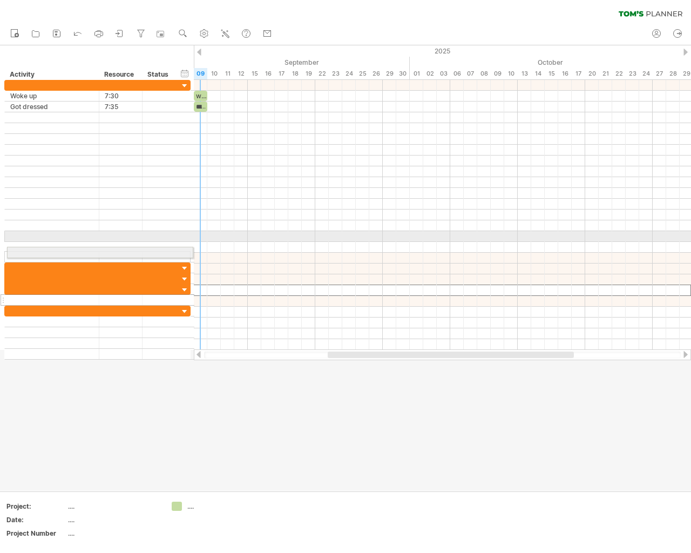
drag, startPoint x: 3, startPoint y: 294, endPoint x: 2, endPoint y: 228, distance: 65.9
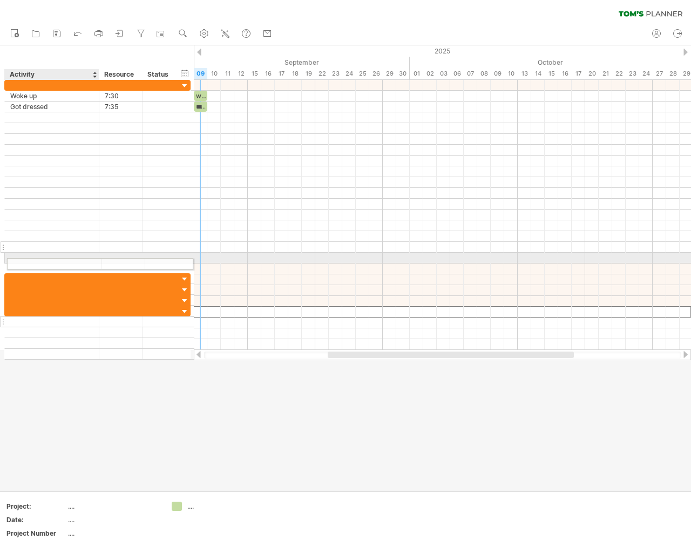
drag, startPoint x: 9, startPoint y: 313, endPoint x: 9, endPoint y: 244, distance: 69.1
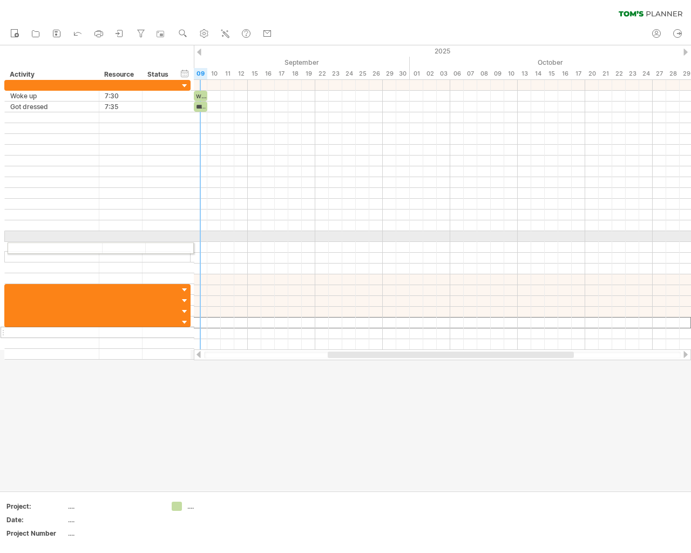
drag, startPoint x: 1, startPoint y: 322, endPoint x: 1, endPoint y: 246, distance: 76.1
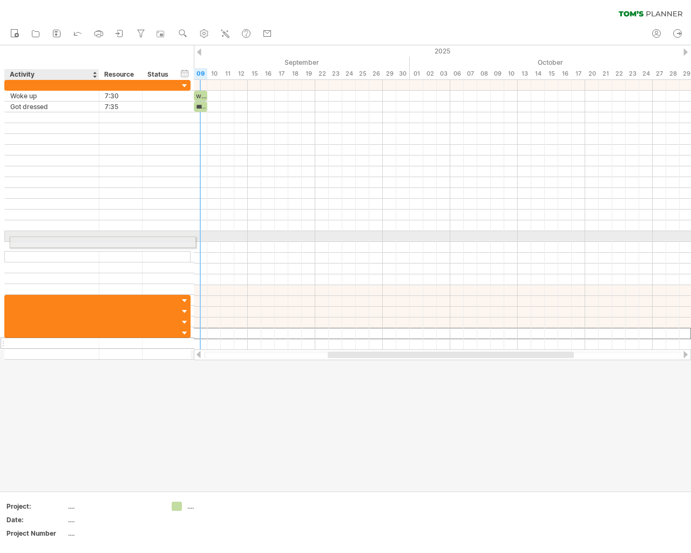
drag, startPoint x: 5, startPoint y: 332, endPoint x: 8, endPoint y: 240, distance: 91.8
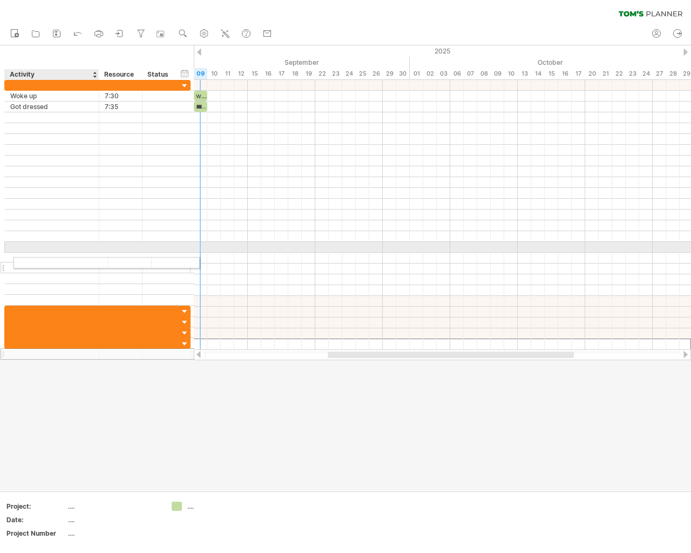
drag, startPoint x: 2, startPoint y: 343, endPoint x: 8, endPoint y: 260, distance: 82.8
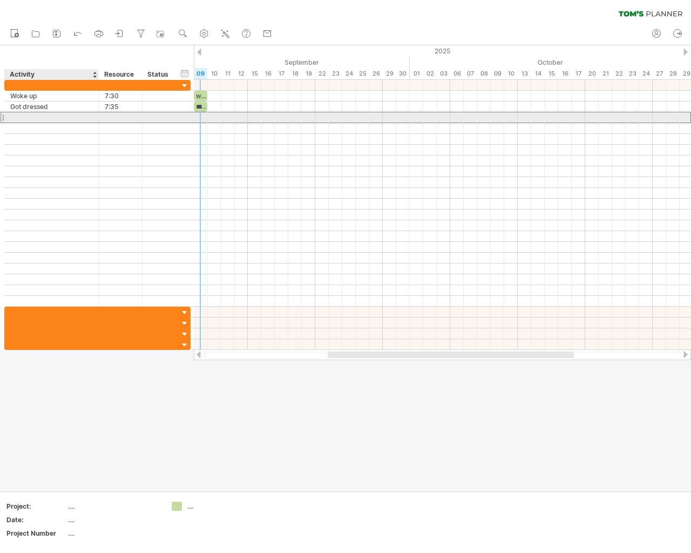
click at [51, 118] on div at bounding box center [51, 117] width 83 height 10
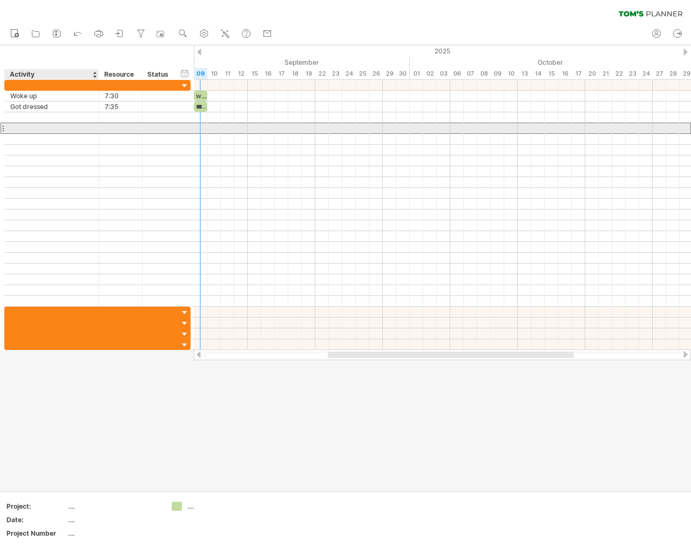
click at [59, 127] on div at bounding box center [51, 128] width 83 height 10
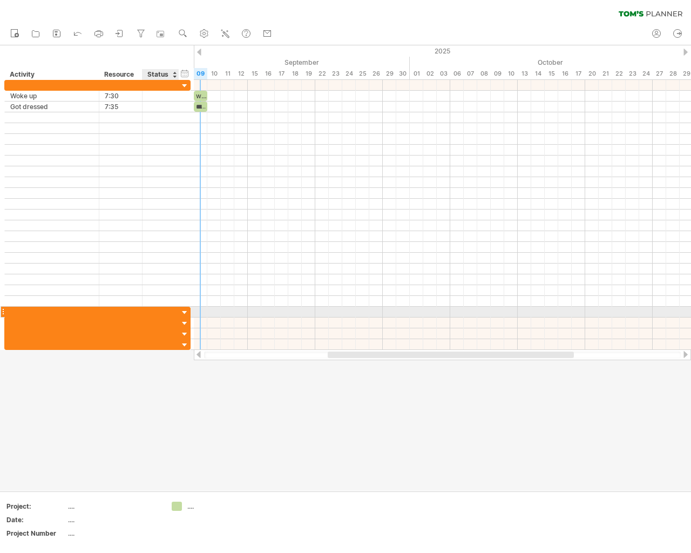
click at [181, 310] on div at bounding box center [185, 313] width 10 height 10
click at [187, 312] on div at bounding box center [185, 313] width 10 height 10
click at [185, 310] on div at bounding box center [185, 313] width 10 height 10
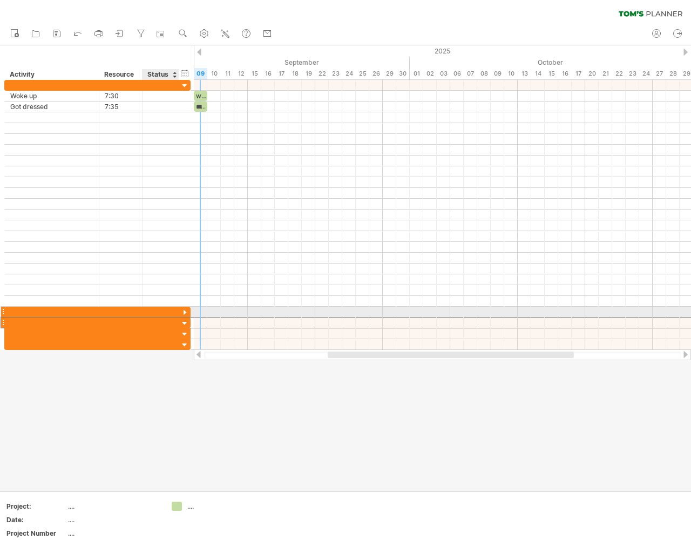
click at [184, 317] on div at bounding box center [97, 322] width 186 height 11
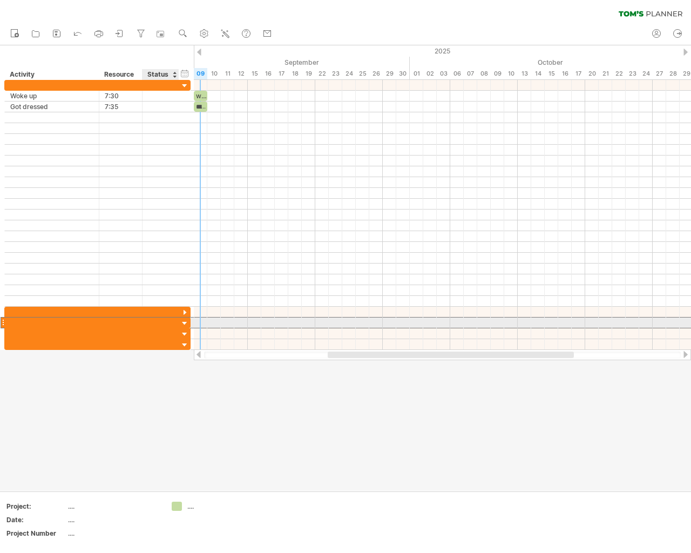
click at [183, 320] on div at bounding box center [185, 324] width 10 height 10
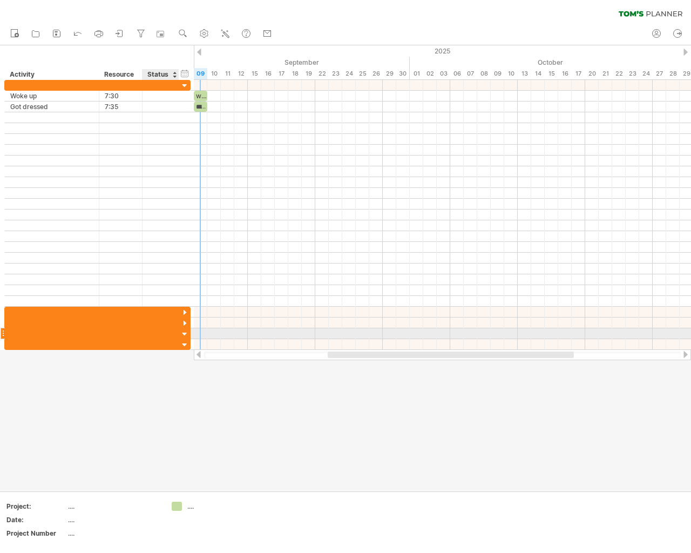
click at [183, 329] on div at bounding box center [185, 334] width 10 height 10
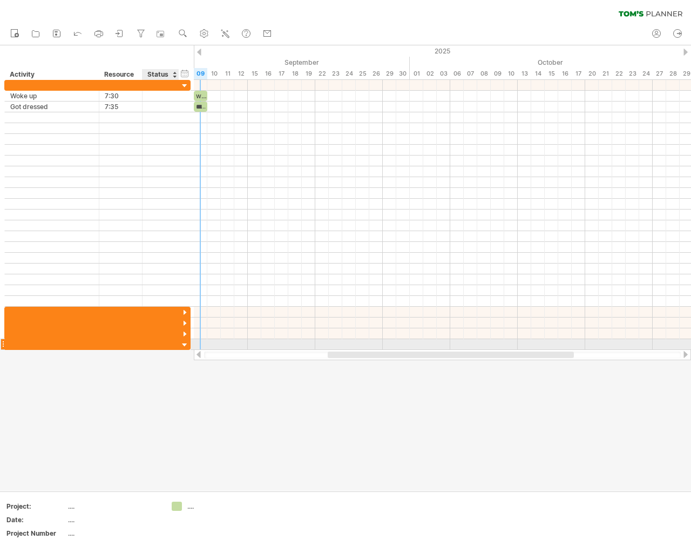
click at [183, 342] on div at bounding box center [185, 345] width 10 height 10
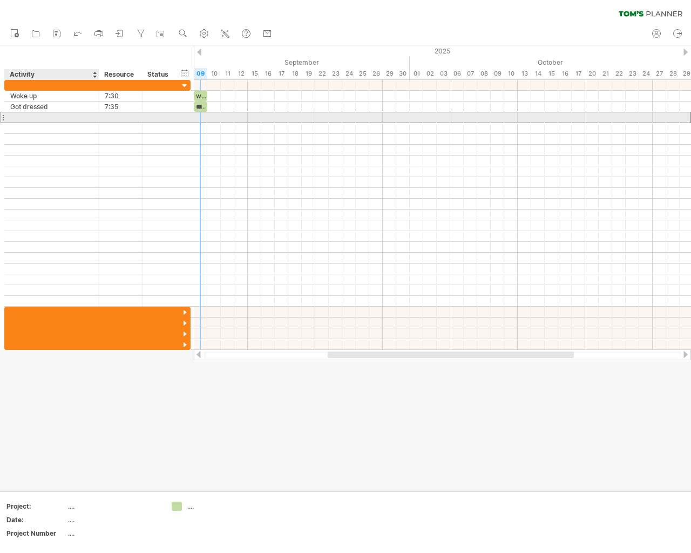
click at [18, 116] on div at bounding box center [51, 117] width 83 height 10
type input "*"
type input "*********"
click at [107, 119] on div at bounding box center [121, 117] width 32 height 10
type input "****"
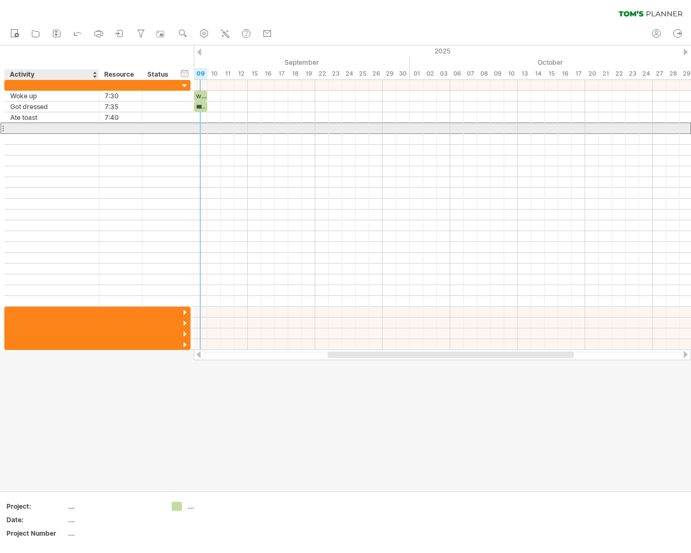
click at [32, 129] on div at bounding box center [51, 128] width 83 height 10
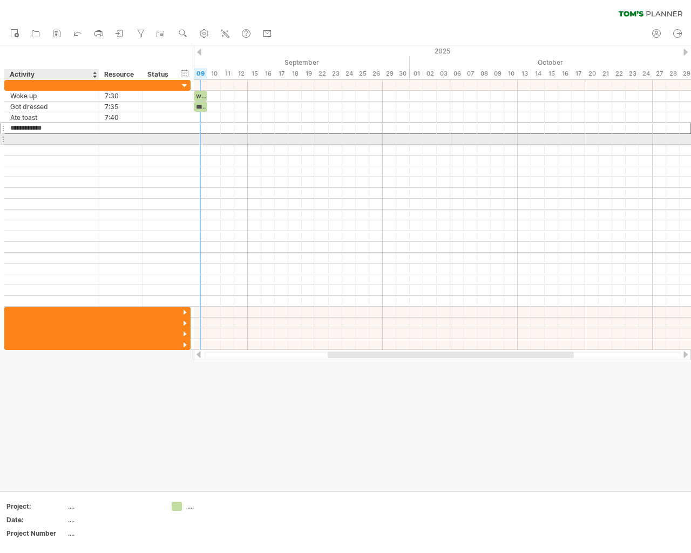
type input "**********"
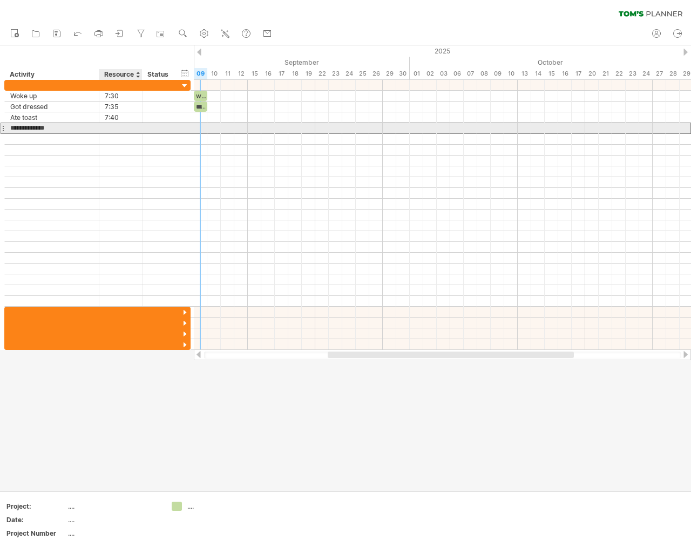
click at [123, 132] on div at bounding box center [121, 128] width 32 height 10
type input "****"
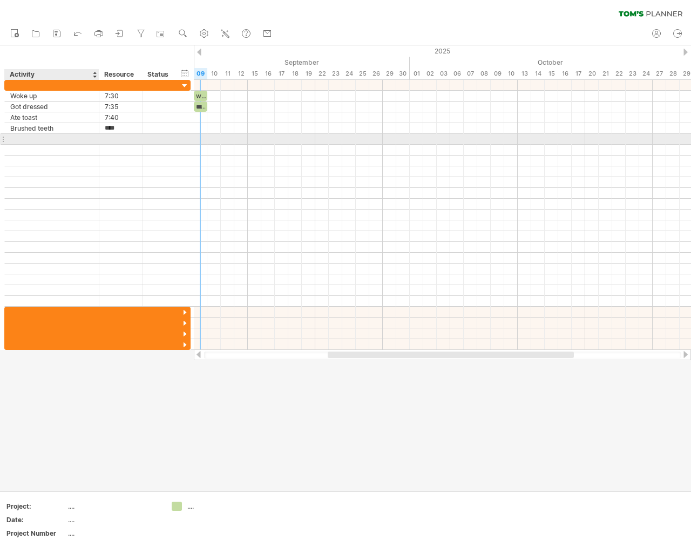
click at [70, 140] on div at bounding box center [51, 139] width 83 height 10
type input "**********"
click at [99, 141] on div at bounding box center [120, 139] width 43 height 10
click at [119, 140] on div at bounding box center [121, 139] width 32 height 10
type input "****"
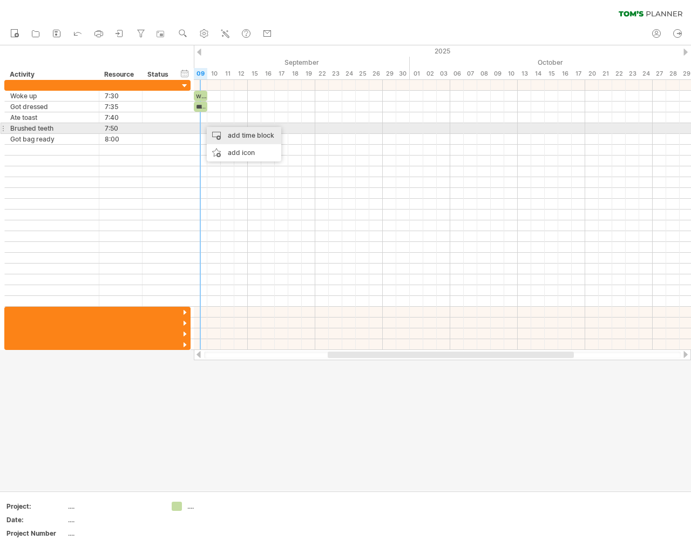
click at [227, 131] on div "add time block" at bounding box center [244, 135] width 75 height 17
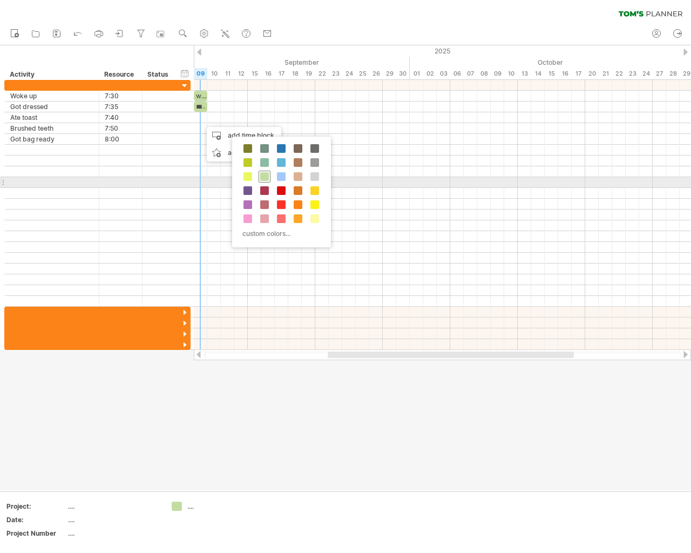
click at [264, 178] on span at bounding box center [264, 176] width 9 height 9
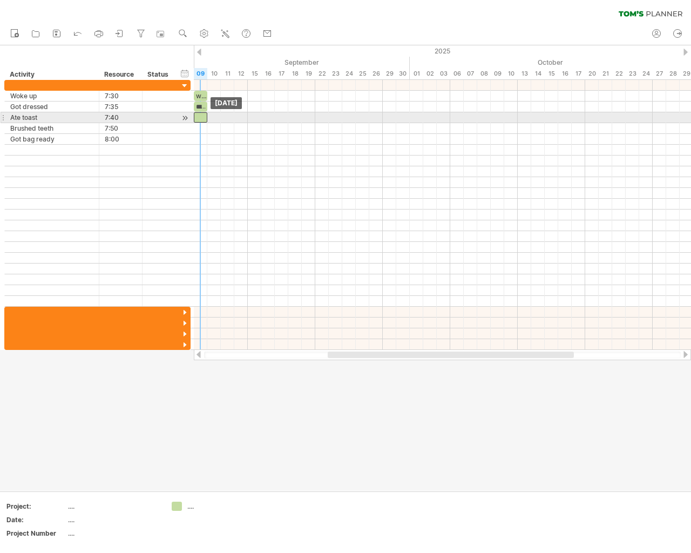
drag, startPoint x: 209, startPoint y: 116, endPoint x: 202, endPoint y: 116, distance: 7.0
click at [202, 116] on div at bounding box center [200, 117] width 13 height 10
click at [201, 117] on div at bounding box center [200, 117] width 13 height 10
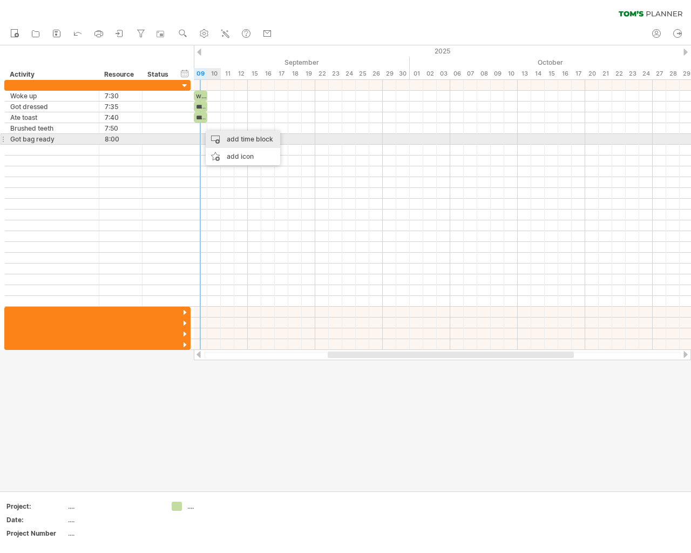
click at [220, 140] on div "add time block" at bounding box center [243, 139] width 75 height 17
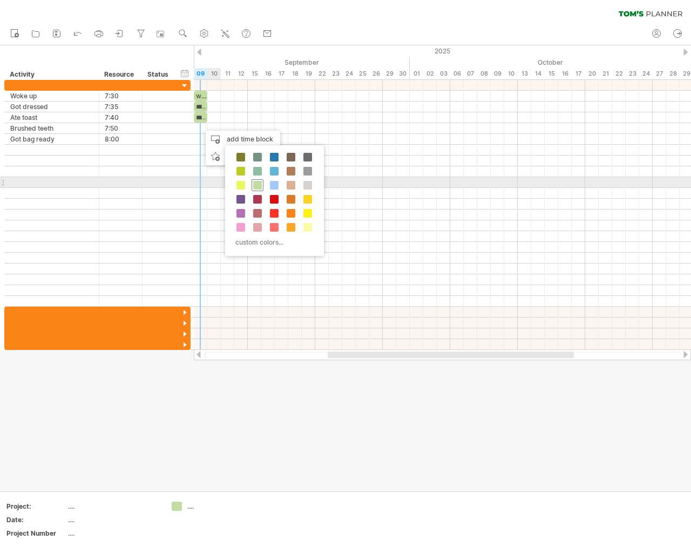
click at [252, 184] on div at bounding box center [258, 185] width 12 height 12
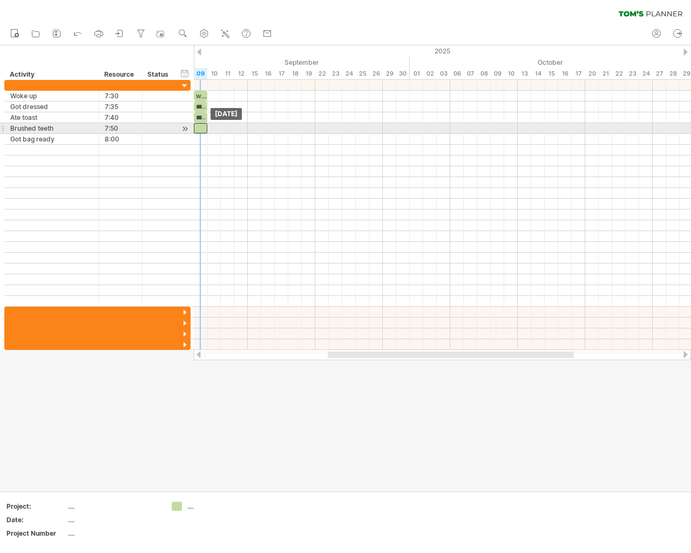
drag, startPoint x: 202, startPoint y: 130, endPoint x: 197, endPoint y: 130, distance: 5.9
click at [197, 130] on div at bounding box center [200, 128] width 13 height 10
click at [197, 129] on div at bounding box center [200, 128] width 13 height 10
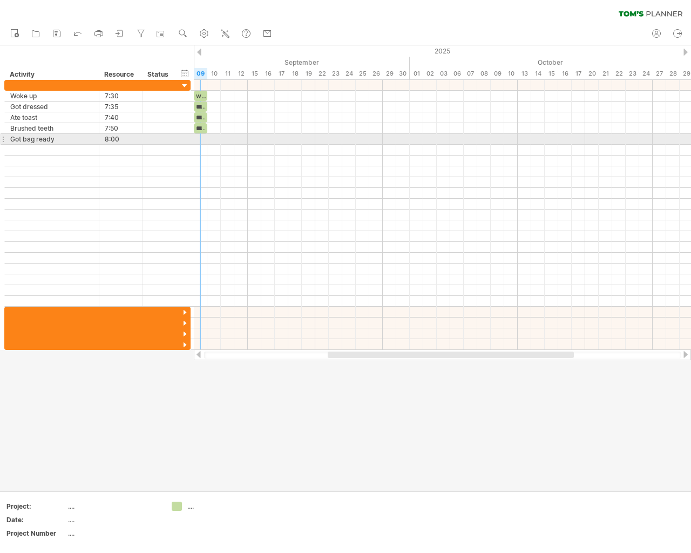
click at [200, 139] on div at bounding box center [442, 139] width 497 height 11
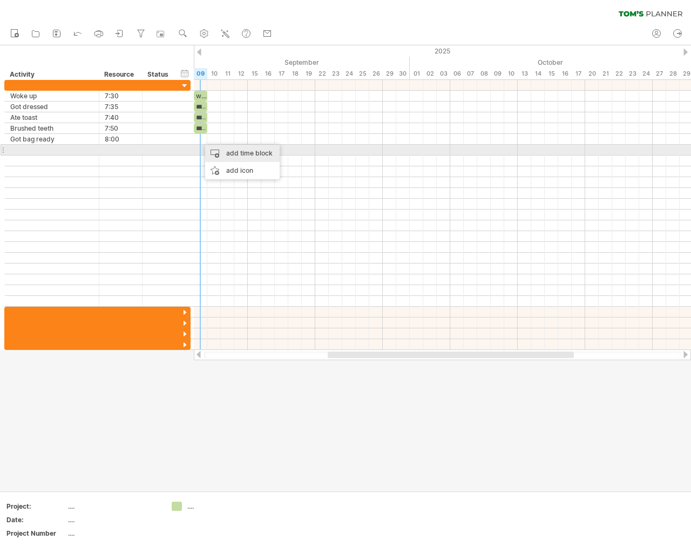
click at [209, 150] on div "add time block" at bounding box center [242, 153] width 75 height 17
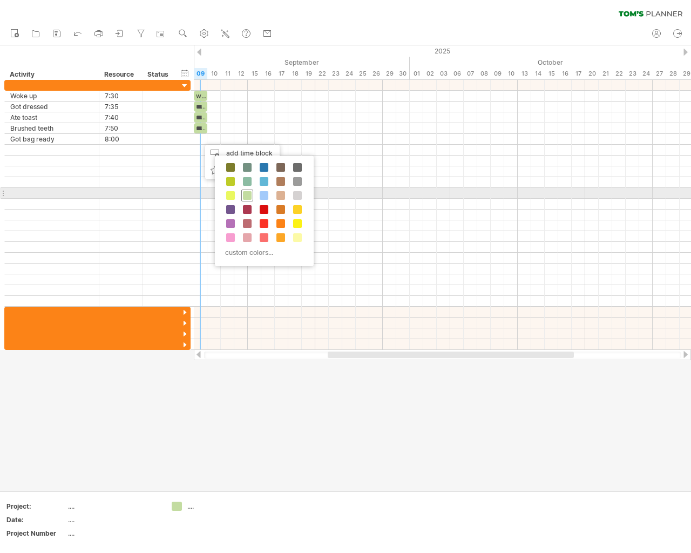
click at [248, 192] on span at bounding box center [247, 195] width 9 height 9
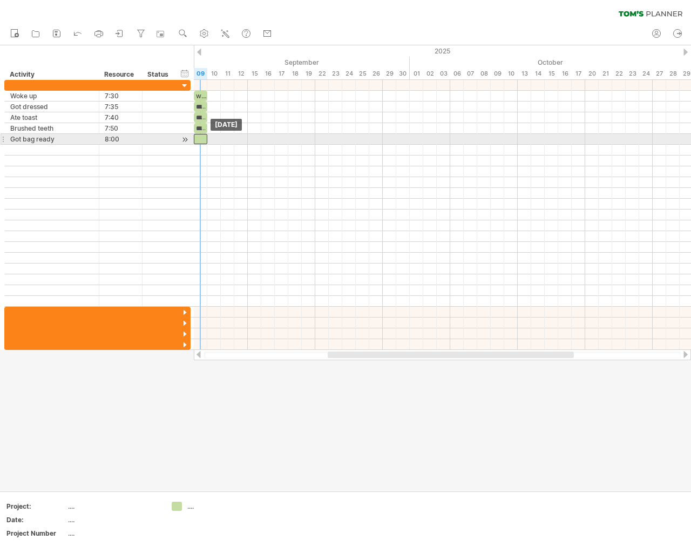
drag, startPoint x: 204, startPoint y: 141, endPoint x: 195, endPoint y: 141, distance: 8.6
click at [195, 141] on div at bounding box center [200, 139] width 13 height 10
click at [198, 138] on div at bounding box center [200, 139] width 13 height 10
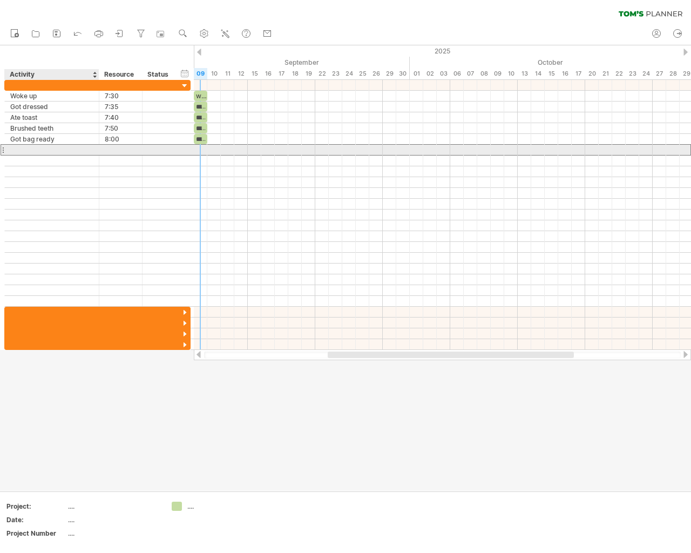
click at [66, 153] on div at bounding box center [51, 150] width 83 height 10
type input "*******"
click at [106, 146] on div at bounding box center [121, 150] width 32 height 10
click at [109, 151] on input "****" at bounding box center [121, 150] width 32 height 10
type input "****"
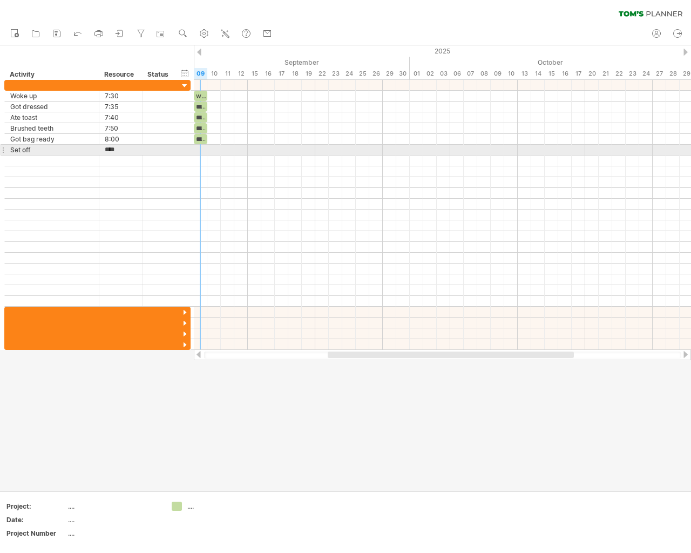
click at [200, 150] on div at bounding box center [442, 150] width 497 height 11
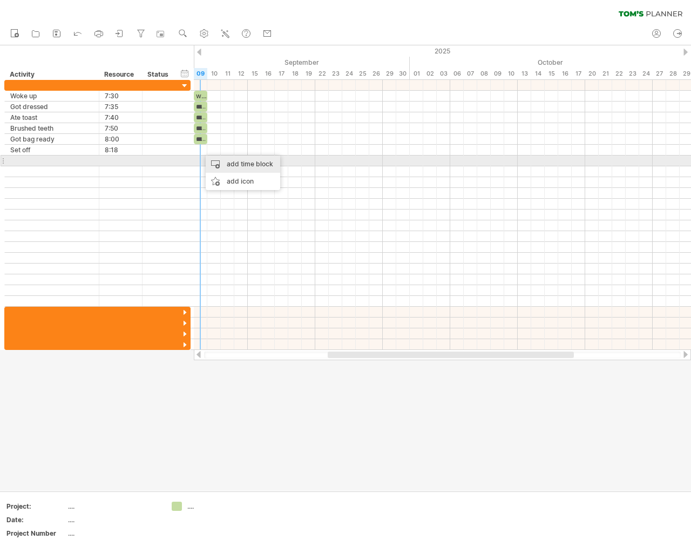
click at [213, 161] on div "add time block" at bounding box center [243, 164] width 75 height 17
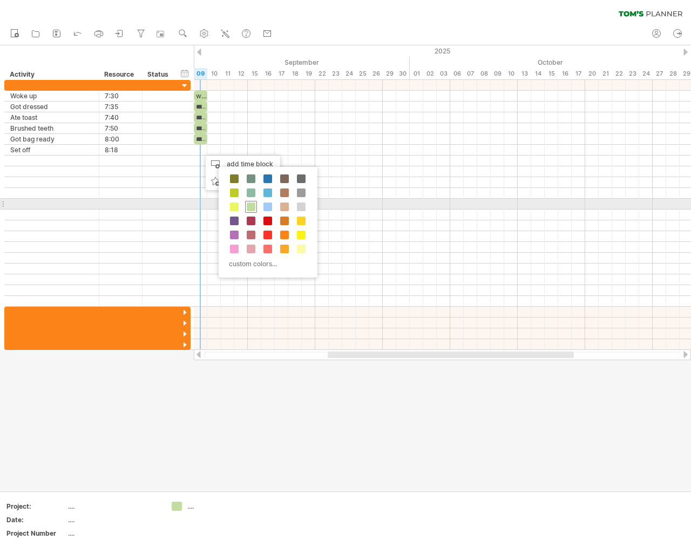
click at [251, 204] on span at bounding box center [251, 206] width 9 height 9
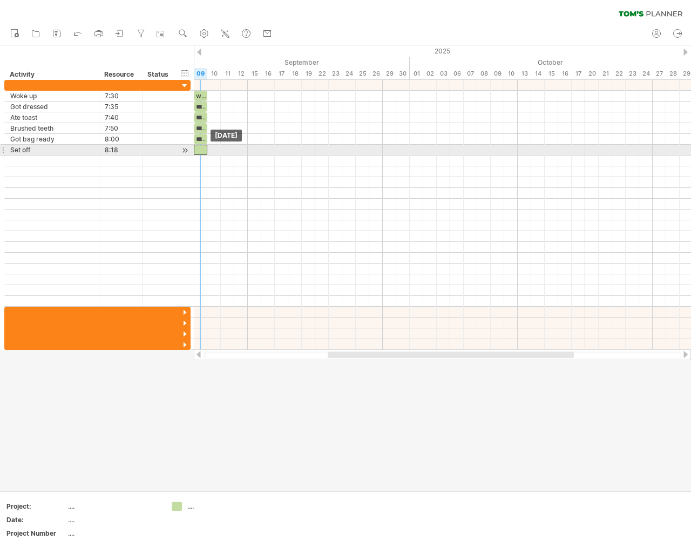
drag, startPoint x: 205, startPoint y: 148, endPoint x: 199, endPoint y: 148, distance: 6.5
click at [199, 148] on div at bounding box center [200, 150] width 13 height 10
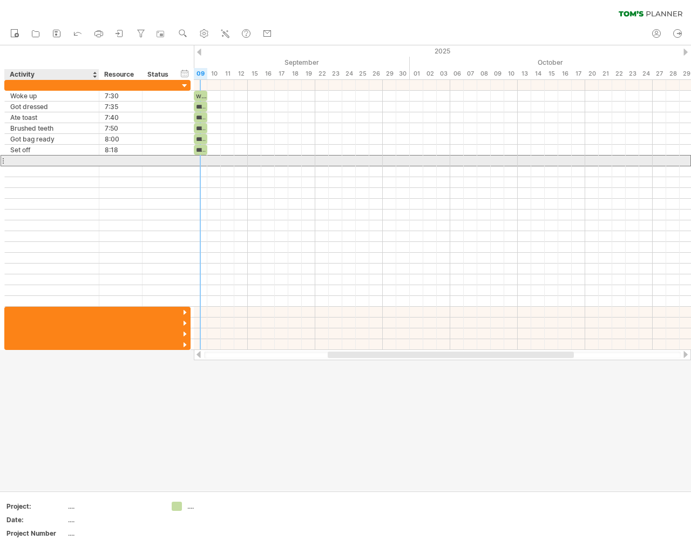
click at [52, 159] on div at bounding box center [51, 161] width 83 height 10
type input "*******"
drag, startPoint x: 97, startPoint y: 162, endPoint x: 117, endPoint y: 162, distance: 20.0
click at [98, 162] on div at bounding box center [97, 161] width 5 height 11
click at [118, 162] on div at bounding box center [122, 161] width 32 height 10
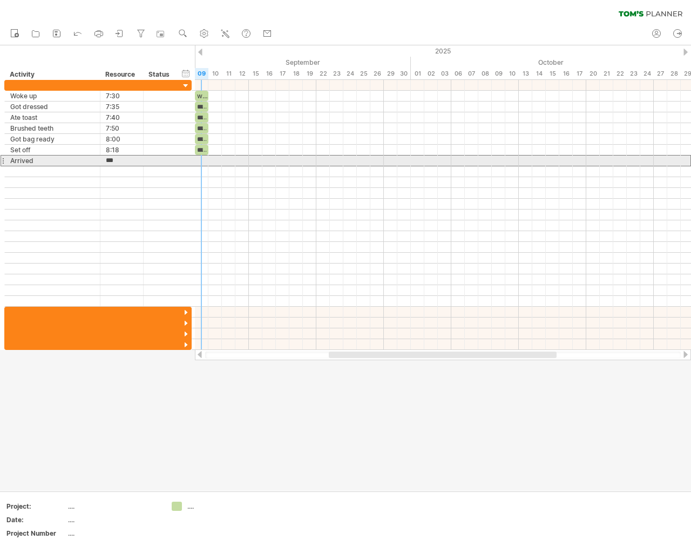
type input "****"
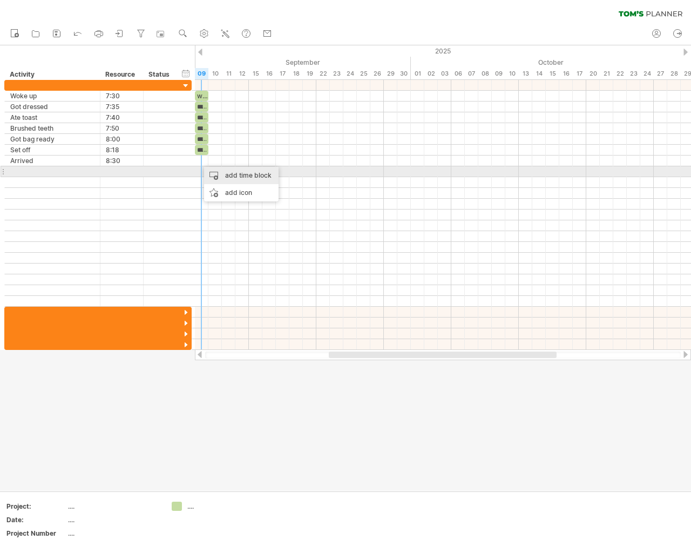
click at [211, 170] on div "add time block" at bounding box center [241, 175] width 75 height 17
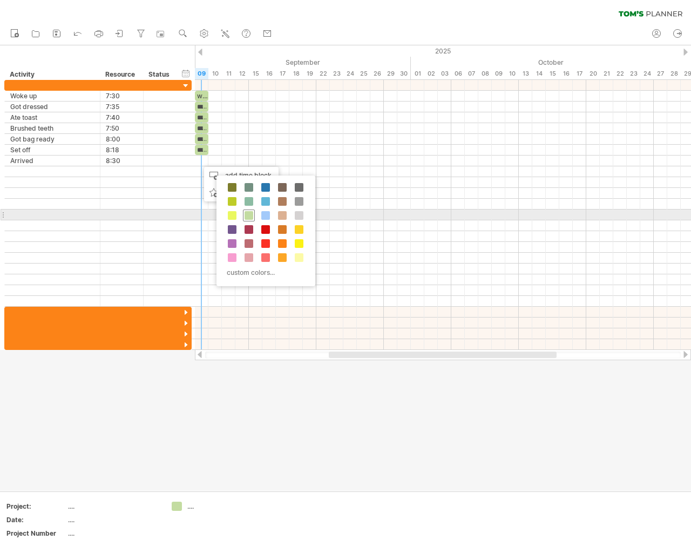
click at [247, 211] on span at bounding box center [249, 215] width 9 height 9
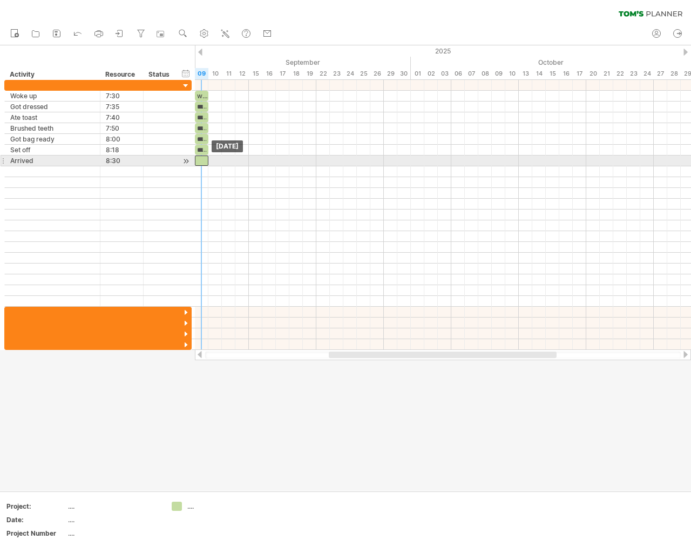
click at [199, 164] on div at bounding box center [201, 161] width 13 height 10
click at [199, 160] on div at bounding box center [201, 161] width 13 height 10
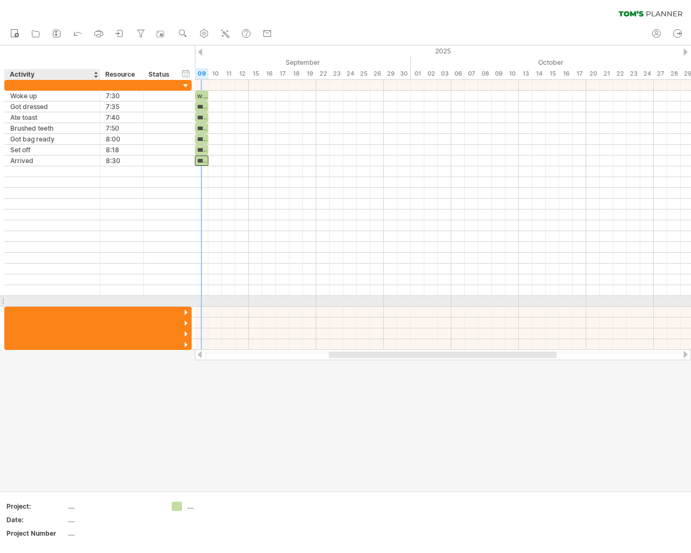
click at [46, 299] on div at bounding box center [52, 301] width 84 height 10
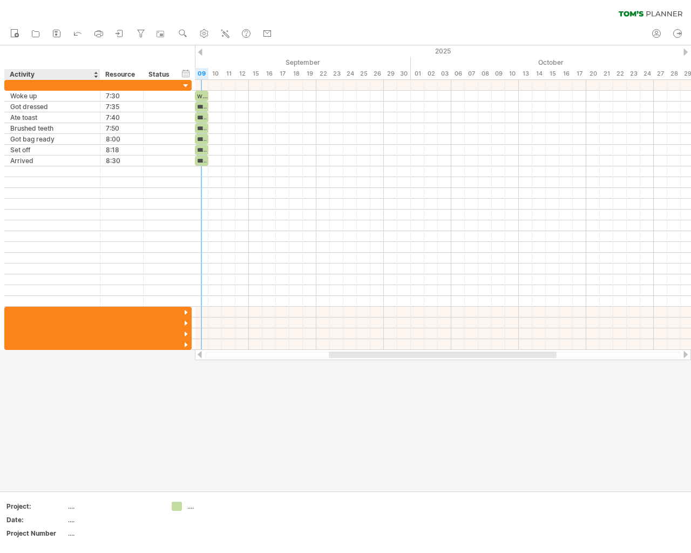
click at [0, 378] on div at bounding box center [345, 267] width 691 height 445
click at [186, 312] on div at bounding box center [186, 313] width 10 height 10
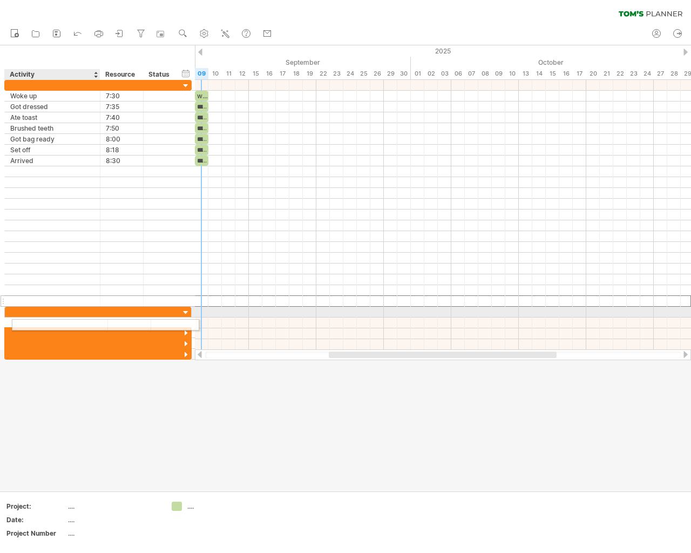
drag, startPoint x: 35, startPoint y: 302, endPoint x: 42, endPoint y: 323, distance: 22.2
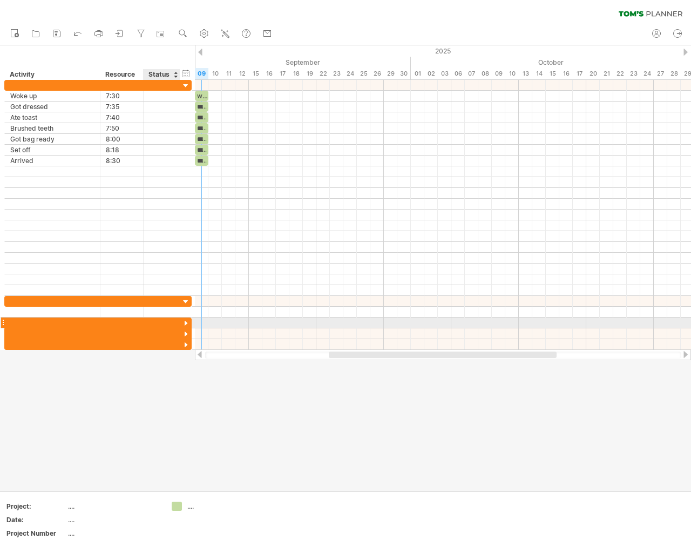
click at [185, 323] on div at bounding box center [186, 324] width 10 height 10
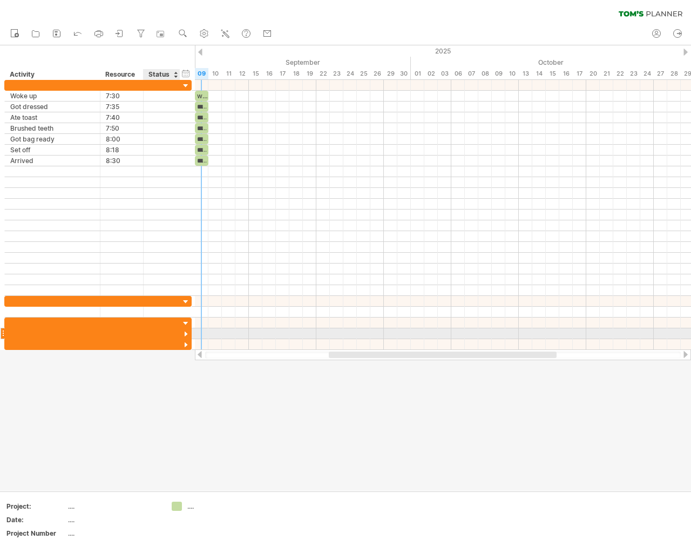
click at [185, 334] on div at bounding box center [186, 334] width 10 height 10
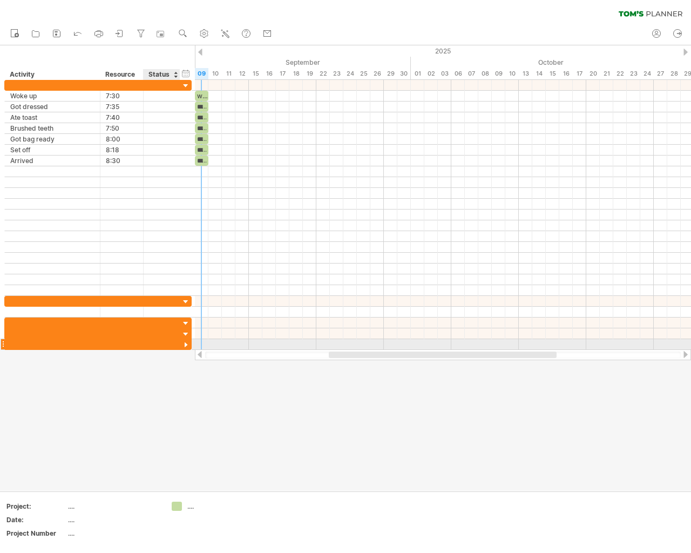
click at [185, 346] on div at bounding box center [186, 345] width 10 height 10
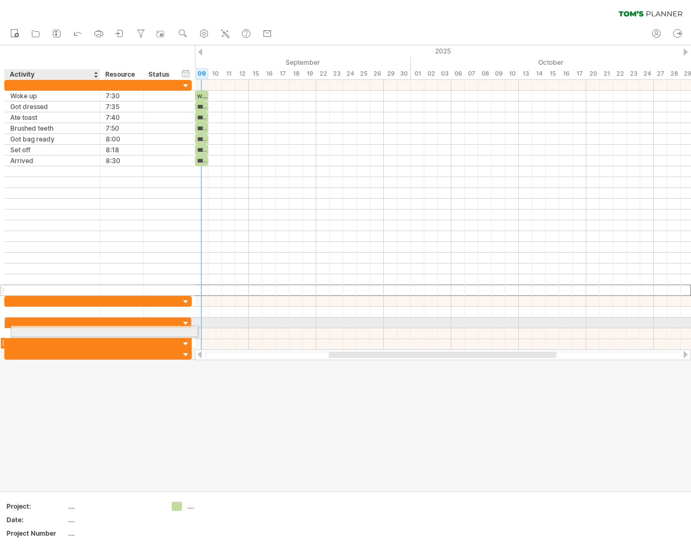
drag, startPoint x: 94, startPoint y: 292, endPoint x: 98, endPoint y: 329, distance: 37.4
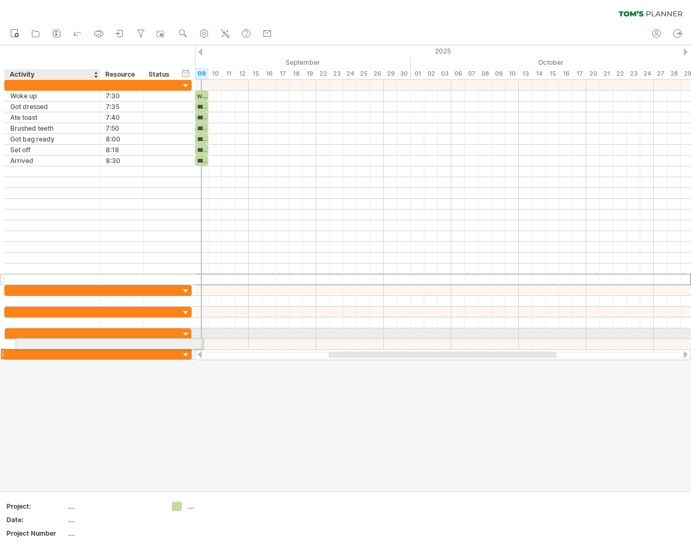
drag, startPoint x: 82, startPoint y: 276, endPoint x: 91, endPoint y: 342, distance: 66.1
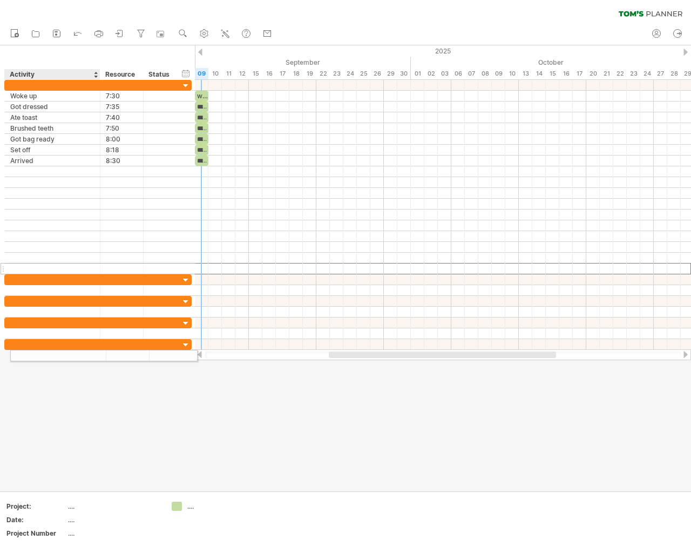
drag, startPoint x: 74, startPoint y: 269, endPoint x: 79, endPoint y: 354, distance: 84.9
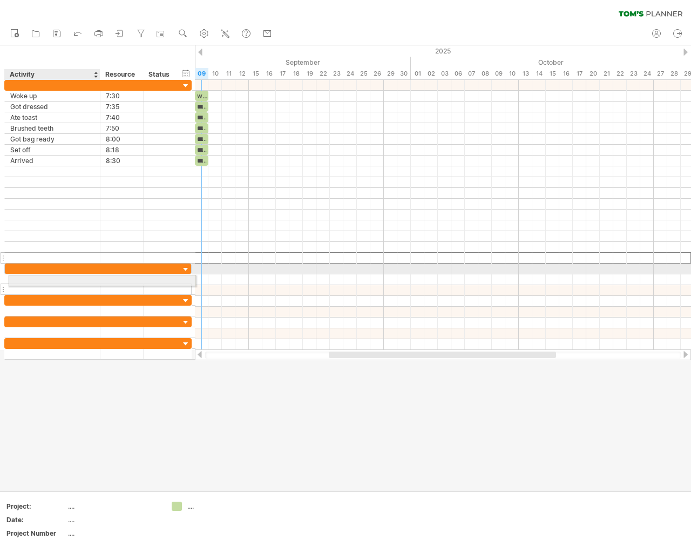
drag, startPoint x: 82, startPoint y: 256, endPoint x: 83, endPoint y: 279, distance: 22.7
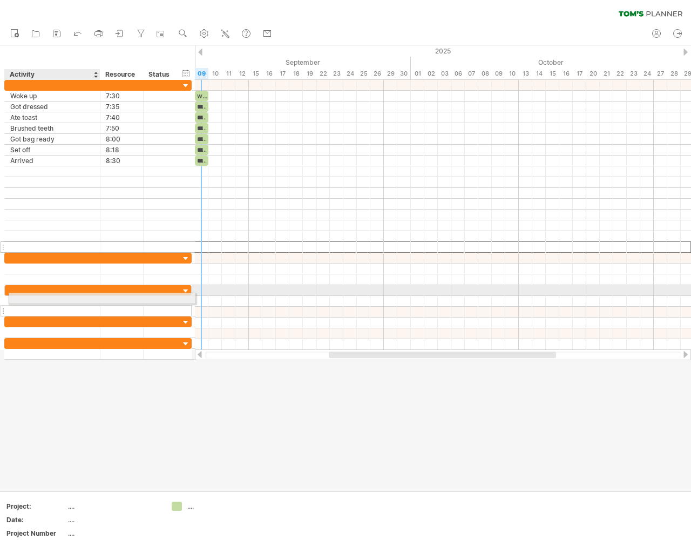
drag, startPoint x: 90, startPoint y: 246, endPoint x: 91, endPoint y: 298, distance: 51.3
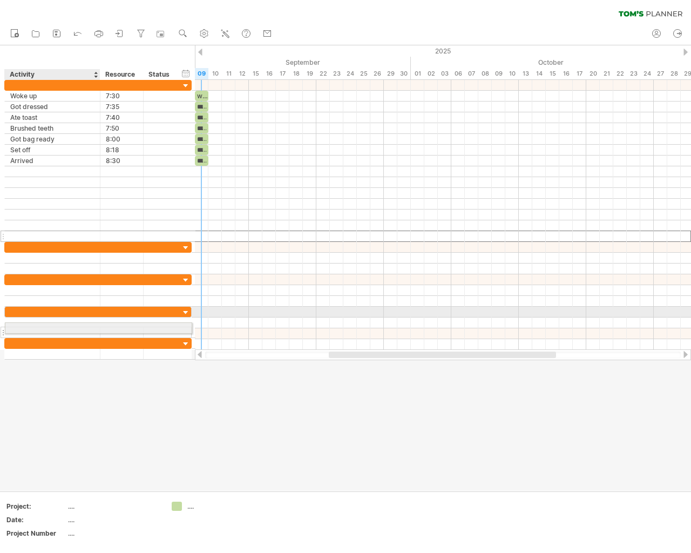
drag, startPoint x: 100, startPoint y: 234, endPoint x: 97, endPoint y: 326, distance: 91.8
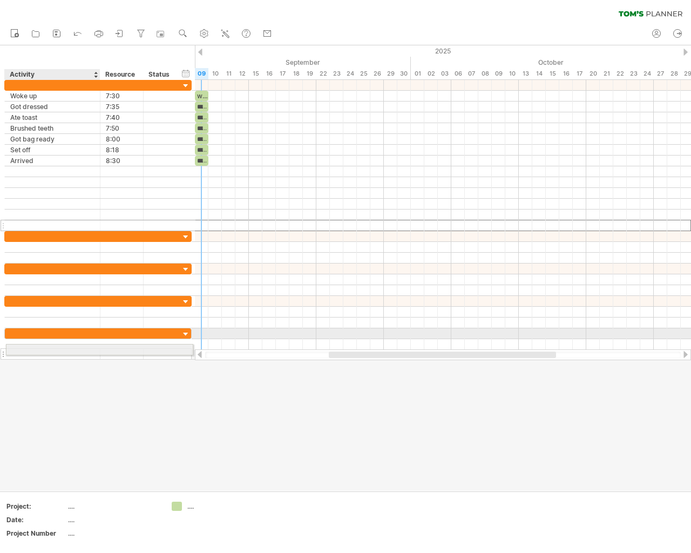
drag, startPoint x: 96, startPoint y: 224, endPoint x: 93, endPoint y: 349, distance: 124.7
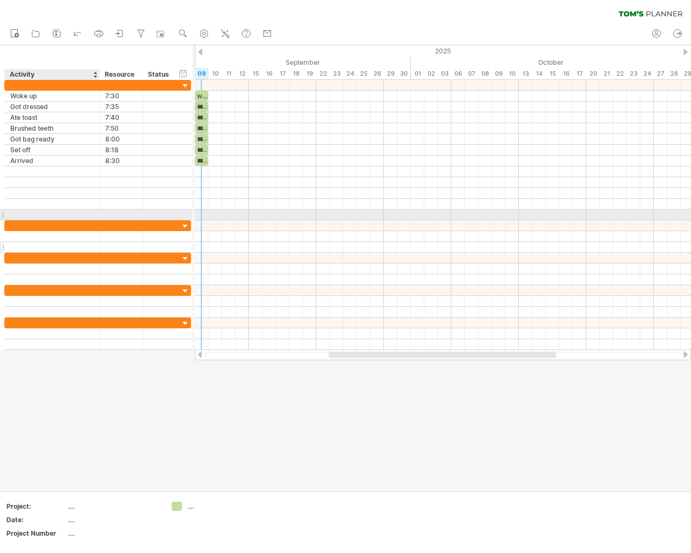
drag, startPoint x: 96, startPoint y: 214, endPoint x: 96, endPoint y: 249, distance: 35.1
click at [96, 249] on div "**********" at bounding box center [97, 215] width 187 height 270
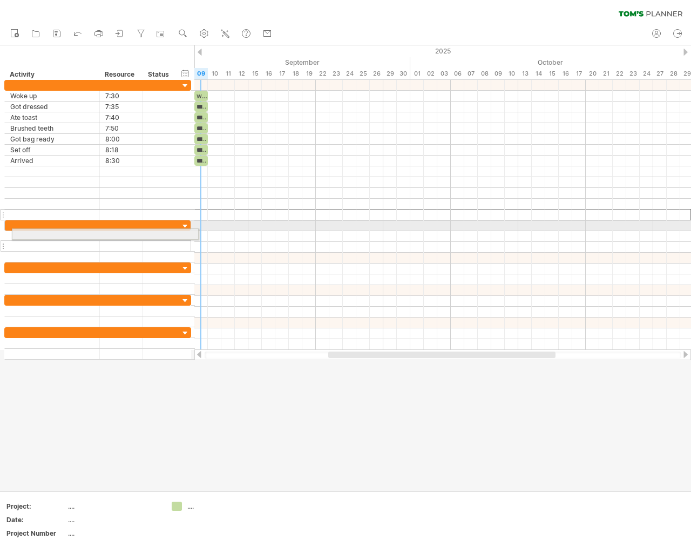
drag, startPoint x: 9, startPoint y: 216, endPoint x: 15, endPoint y: 238, distance: 22.5
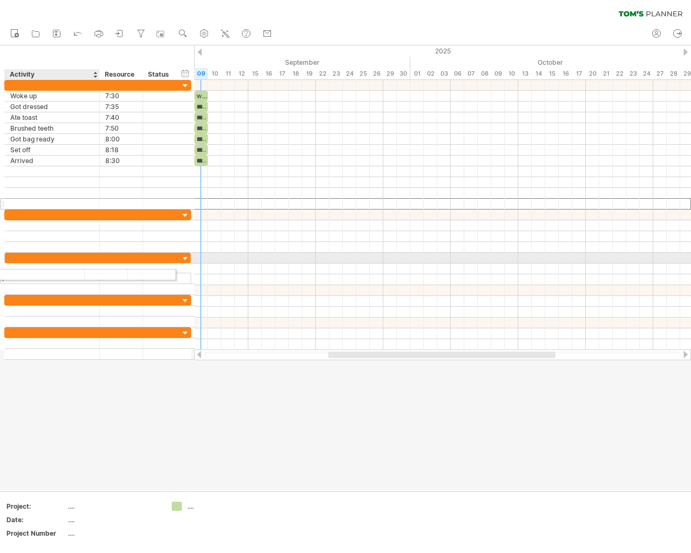
drag, startPoint x: 26, startPoint y: 206, endPoint x: 8, endPoint y: 273, distance: 69.4
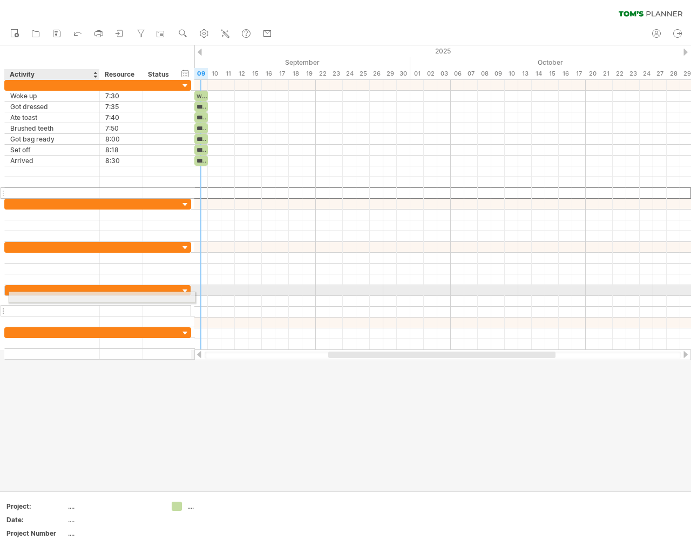
drag, startPoint x: 15, startPoint y: 194, endPoint x: 16, endPoint y: 299, distance: 104.2
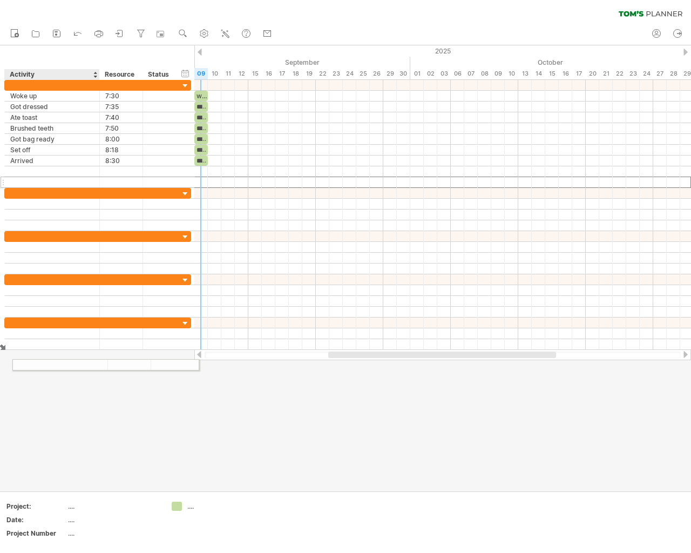
drag, startPoint x: 12, startPoint y: 184, endPoint x: 17, endPoint y: 363, distance: 178.8
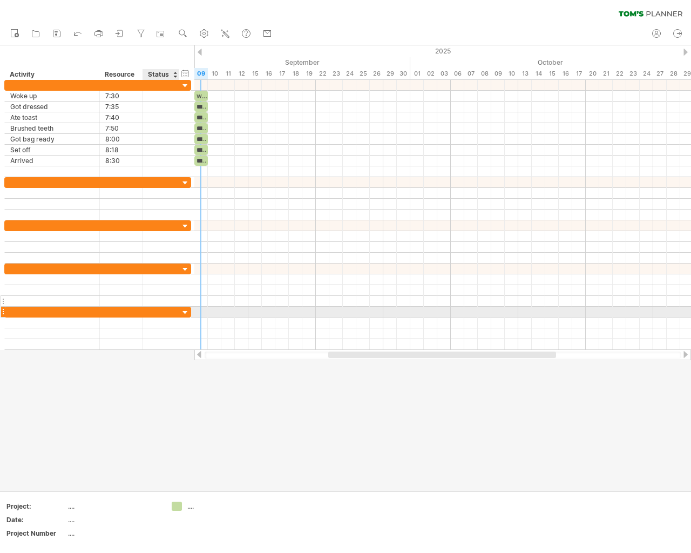
drag, startPoint x: 184, startPoint y: 313, endPoint x: 184, endPoint y: 306, distance: 6.5
click at [184, 311] on div at bounding box center [185, 313] width 10 height 10
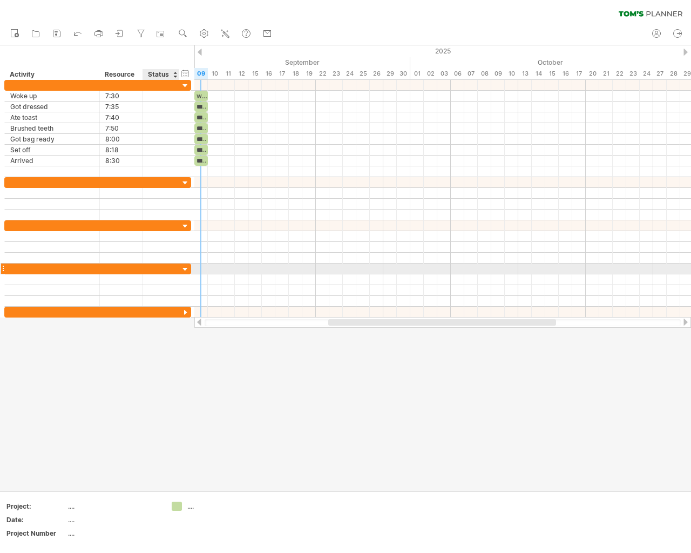
click at [182, 272] on div at bounding box center [185, 270] width 10 height 10
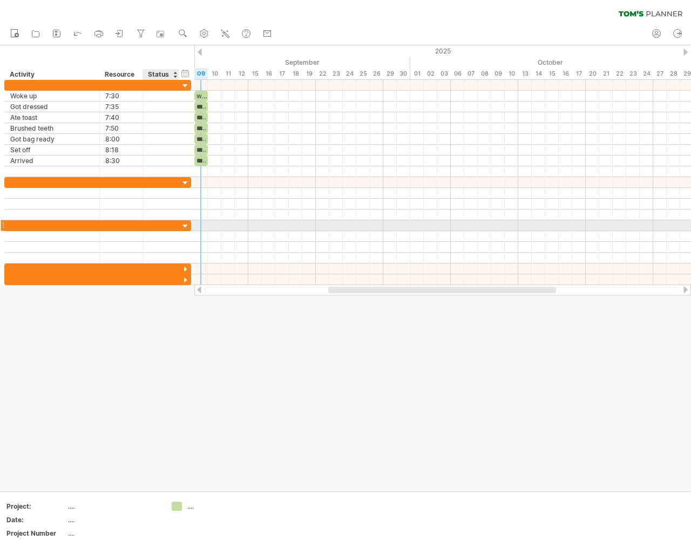
click at [183, 224] on div at bounding box center [185, 226] width 10 height 10
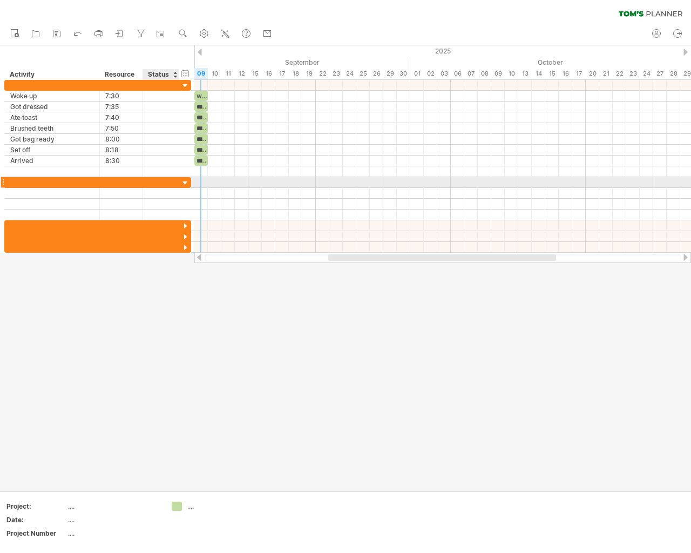
click at [183, 184] on div at bounding box center [185, 183] width 10 height 10
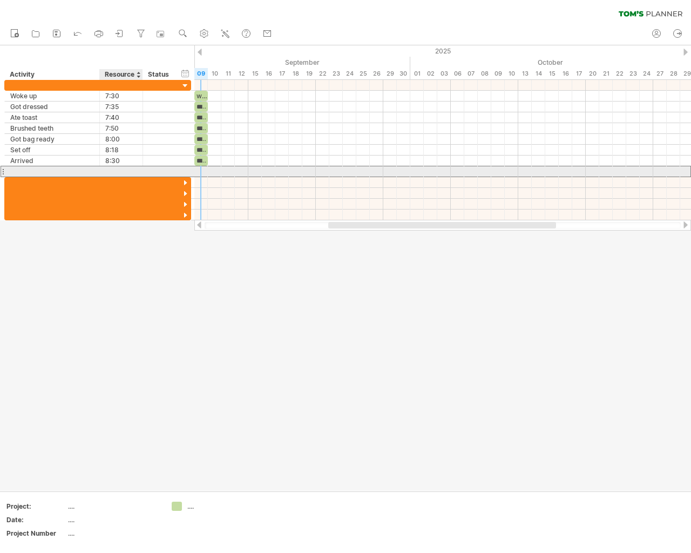
drag, startPoint x: 110, startPoint y: 173, endPoint x: 96, endPoint y: 173, distance: 14.0
click at [107, 173] on div at bounding box center [121, 171] width 32 height 10
click at [2, 171] on div at bounding box center [3, 171] width 4 height 11
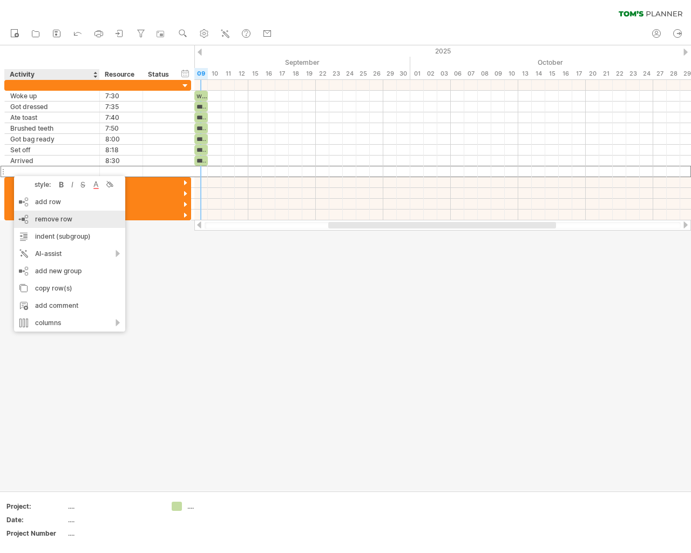
click at [52, 221] on span "remove row" at bounding box center [53, 219] width 37 height 8
